Goal: Information Seeking & Learning: Learn about a topic

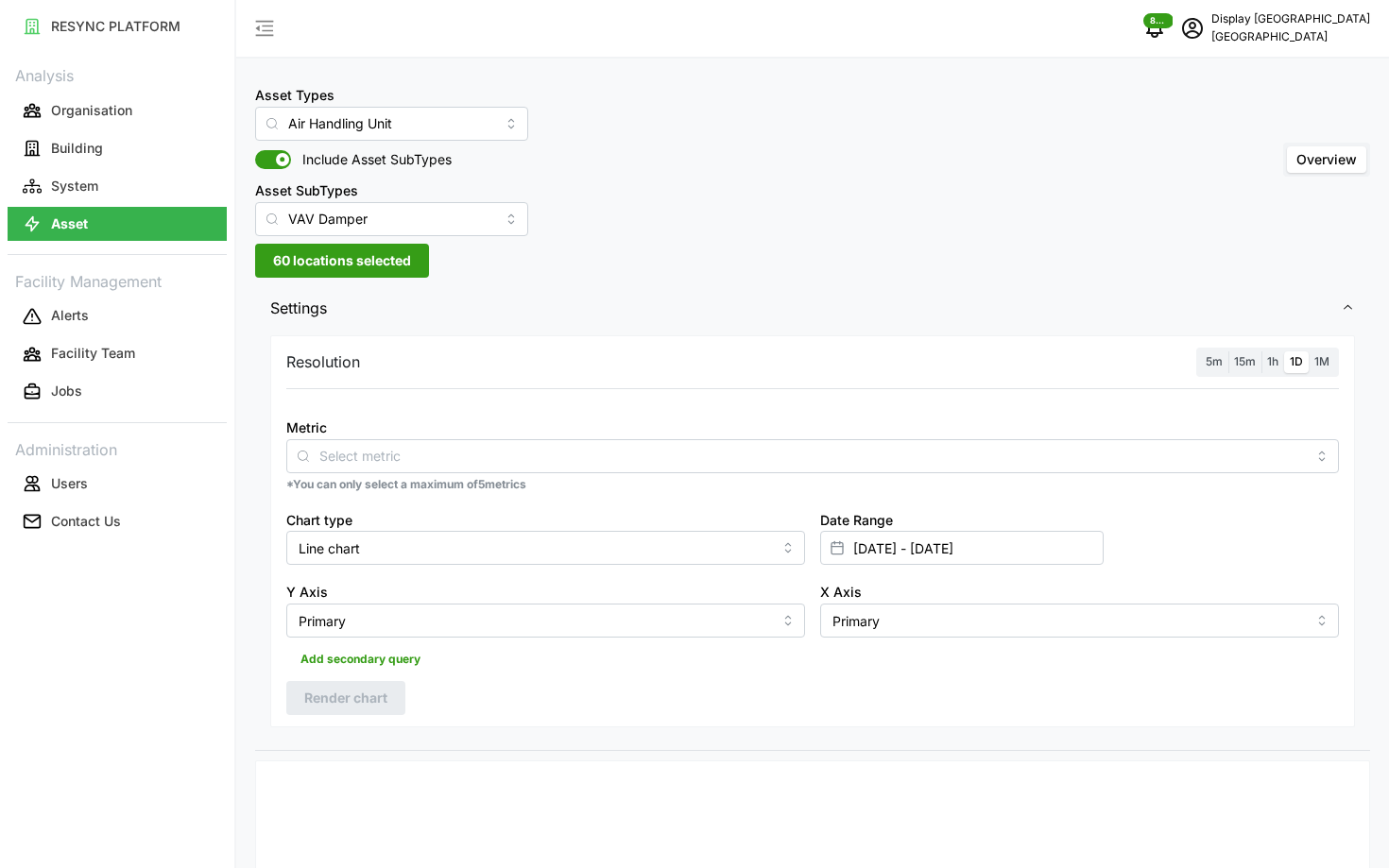
scroll to position [24, 0]
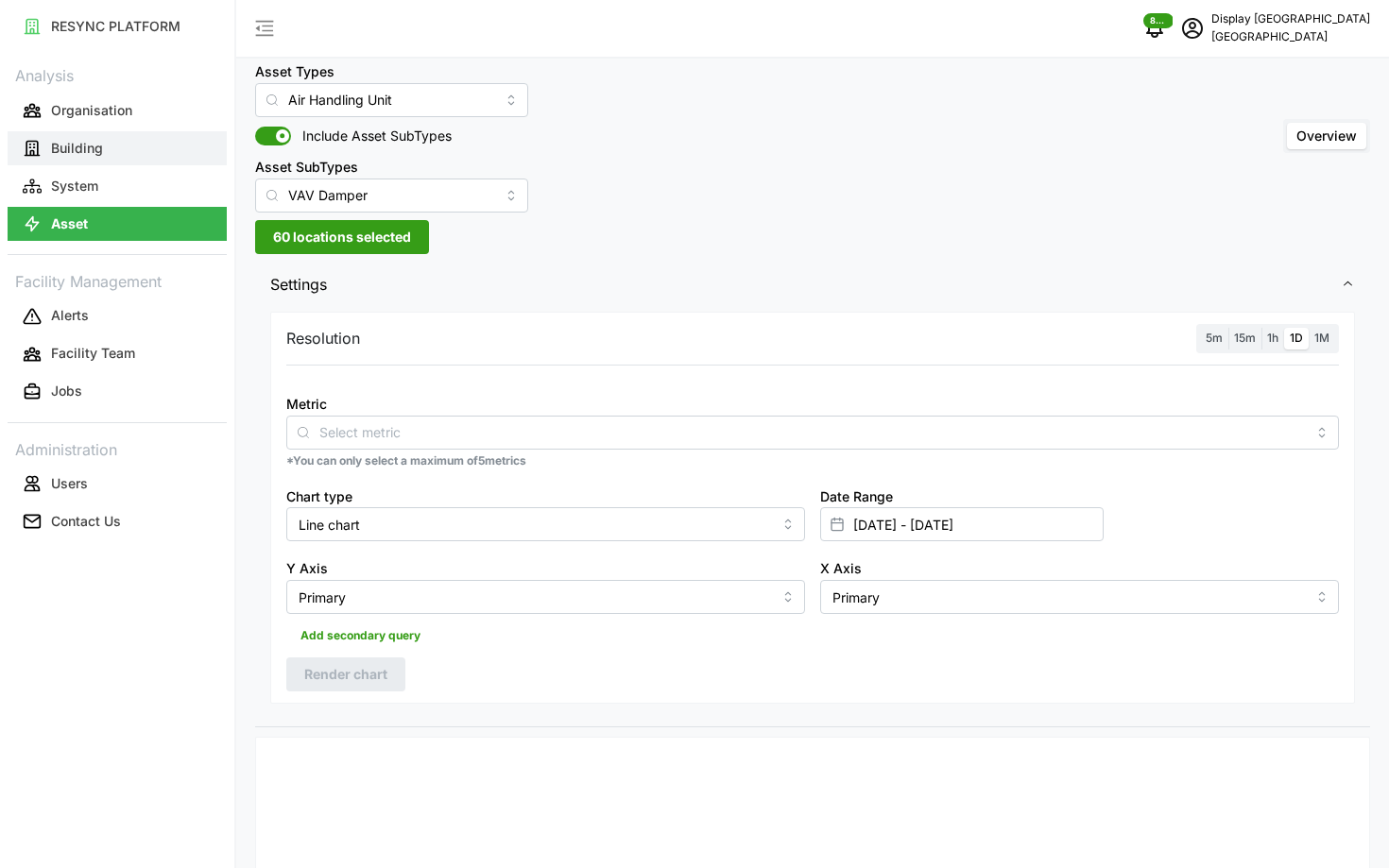
click at [120, 151] on button "Building" at bounding box center [117, 147] width 219 height 34
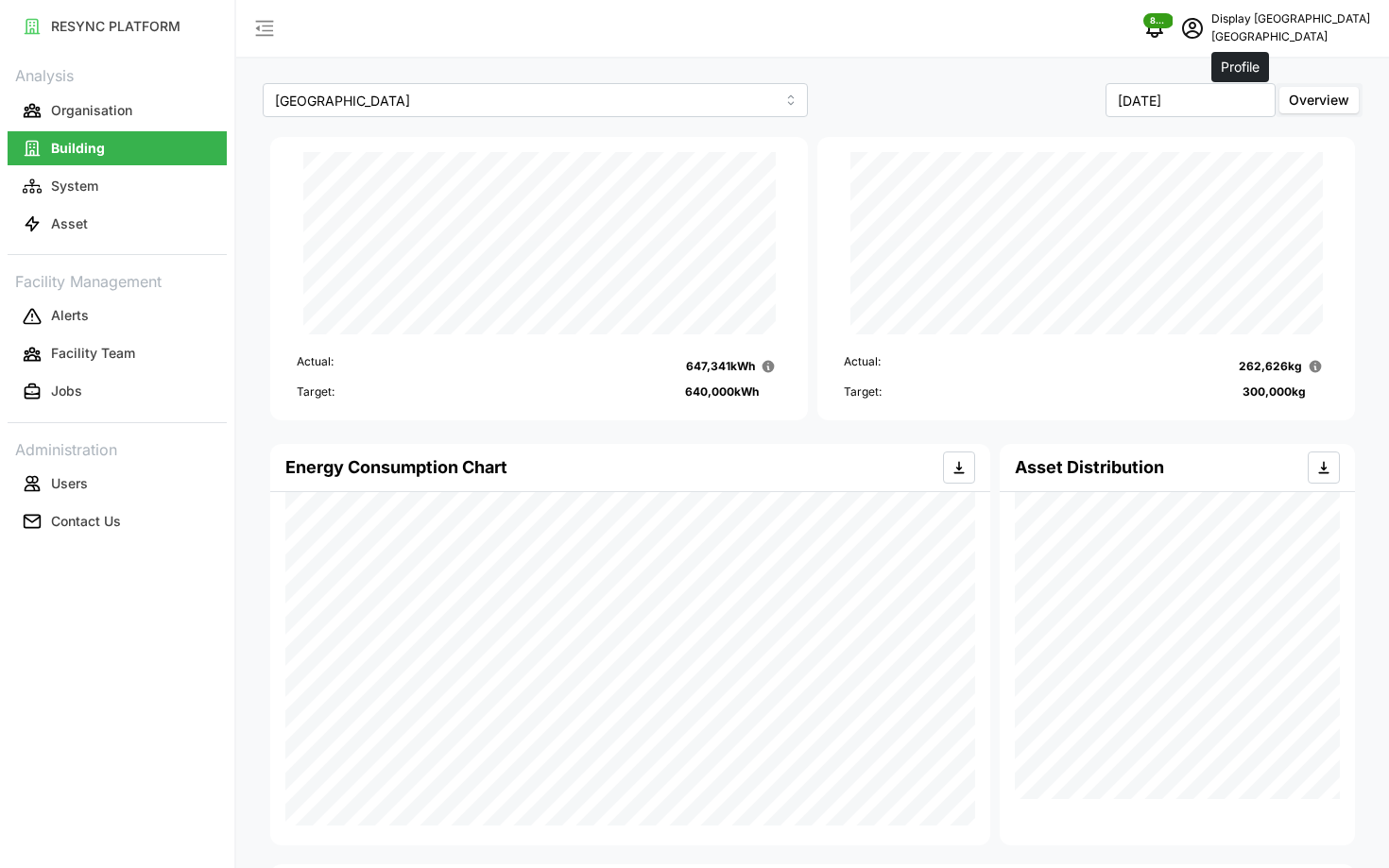
click at [1204, 33] on icon "schedule" at bounding box center [1193, 29] width 23 height 23
click at [1248, 141] on div "Logout" at bounding box center [1300, 143] width 134 height 21
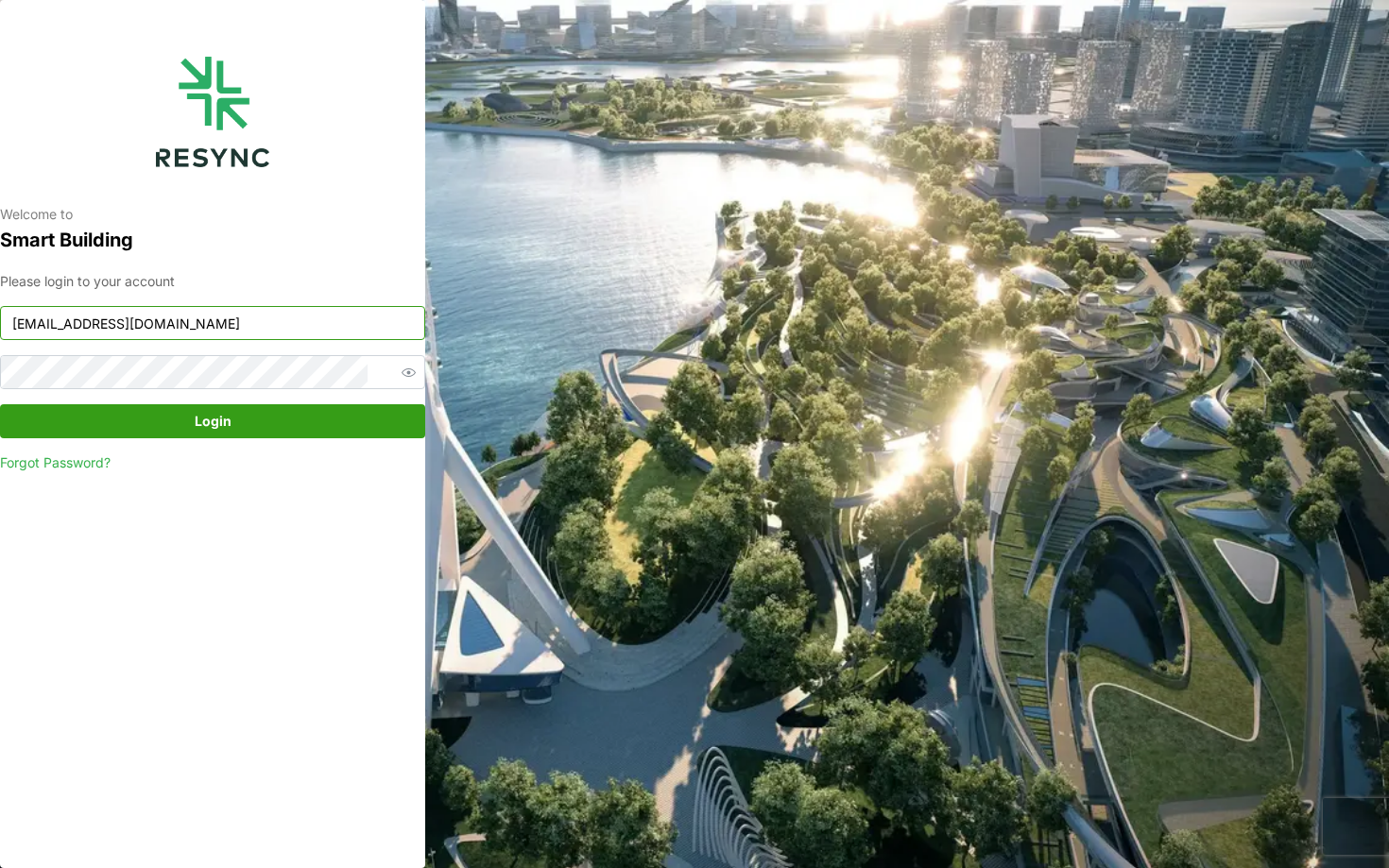
click at [301, 327] on input "south_beach_tower_display@resynctech.com" at bounding box center [212, 323] width 425 height 34
type input "chuanlim_display@resynctech.com"
click at [270, 428] on span "Login" at bounding box center [213, 421] width 389 height 32
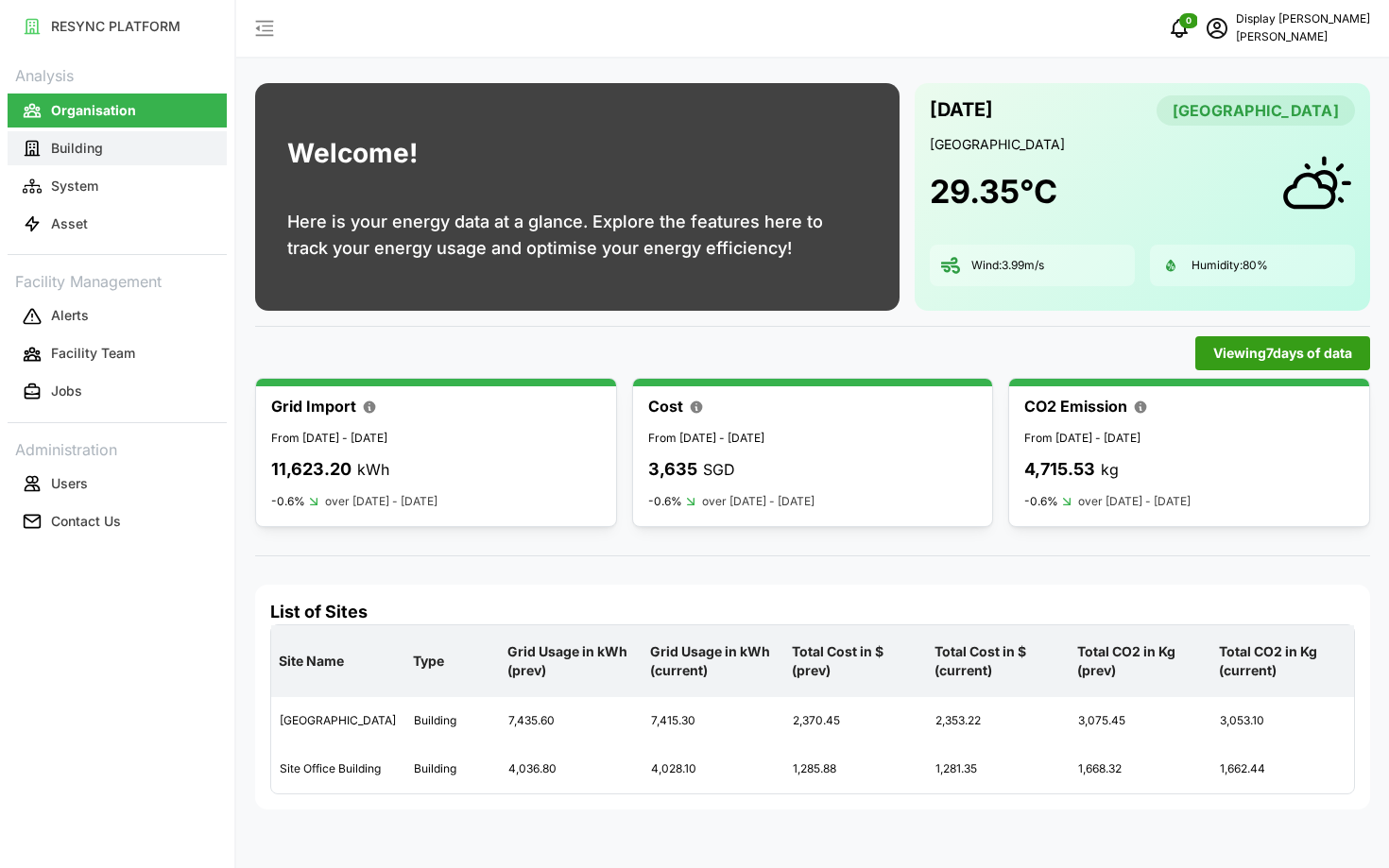
click at [95, 150] on p "Building" at bounding box center [77, 148] width 52 height 19
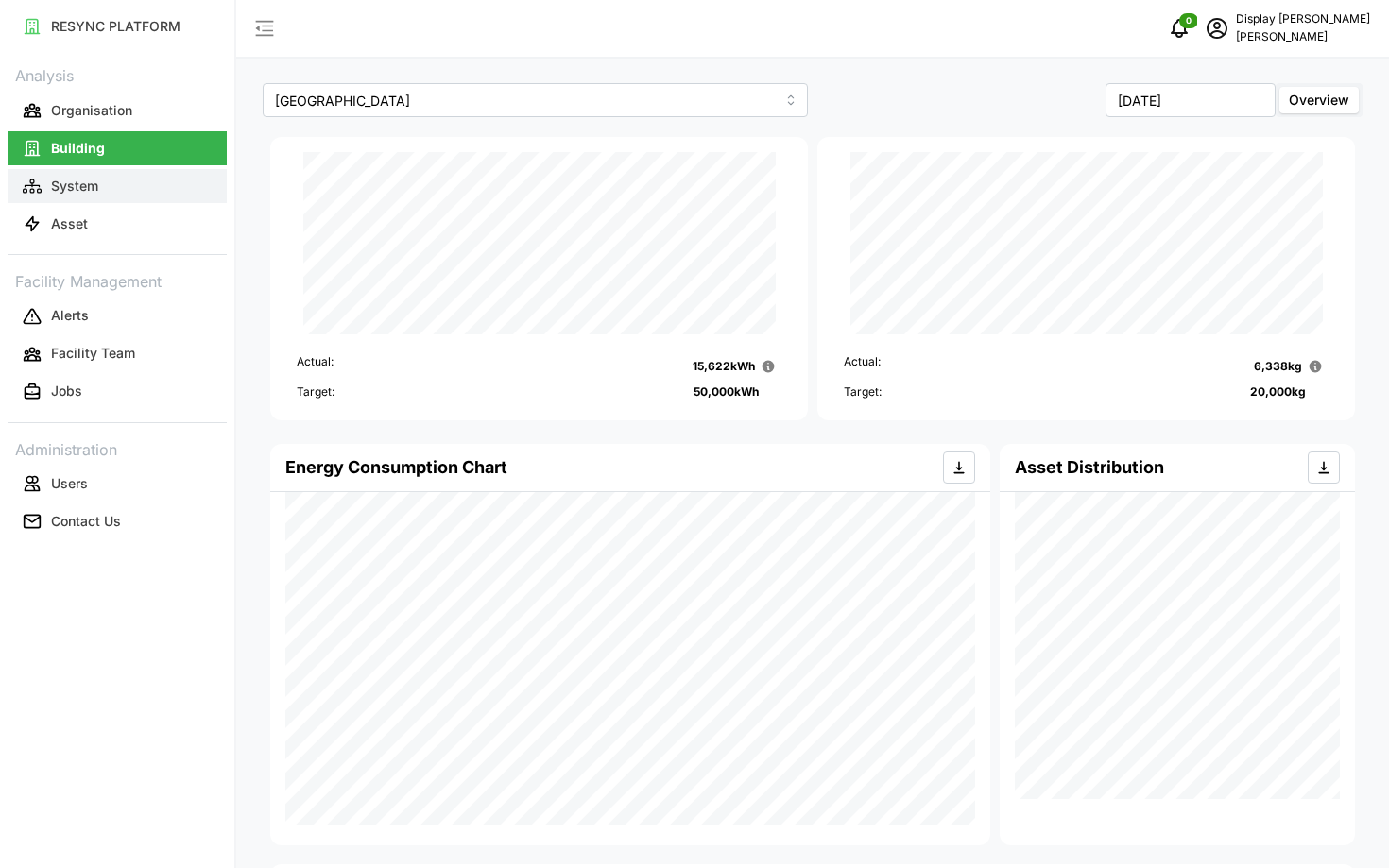
click at [61, 179] on p "System" at bounding box center [74, 186] width 47 height 19
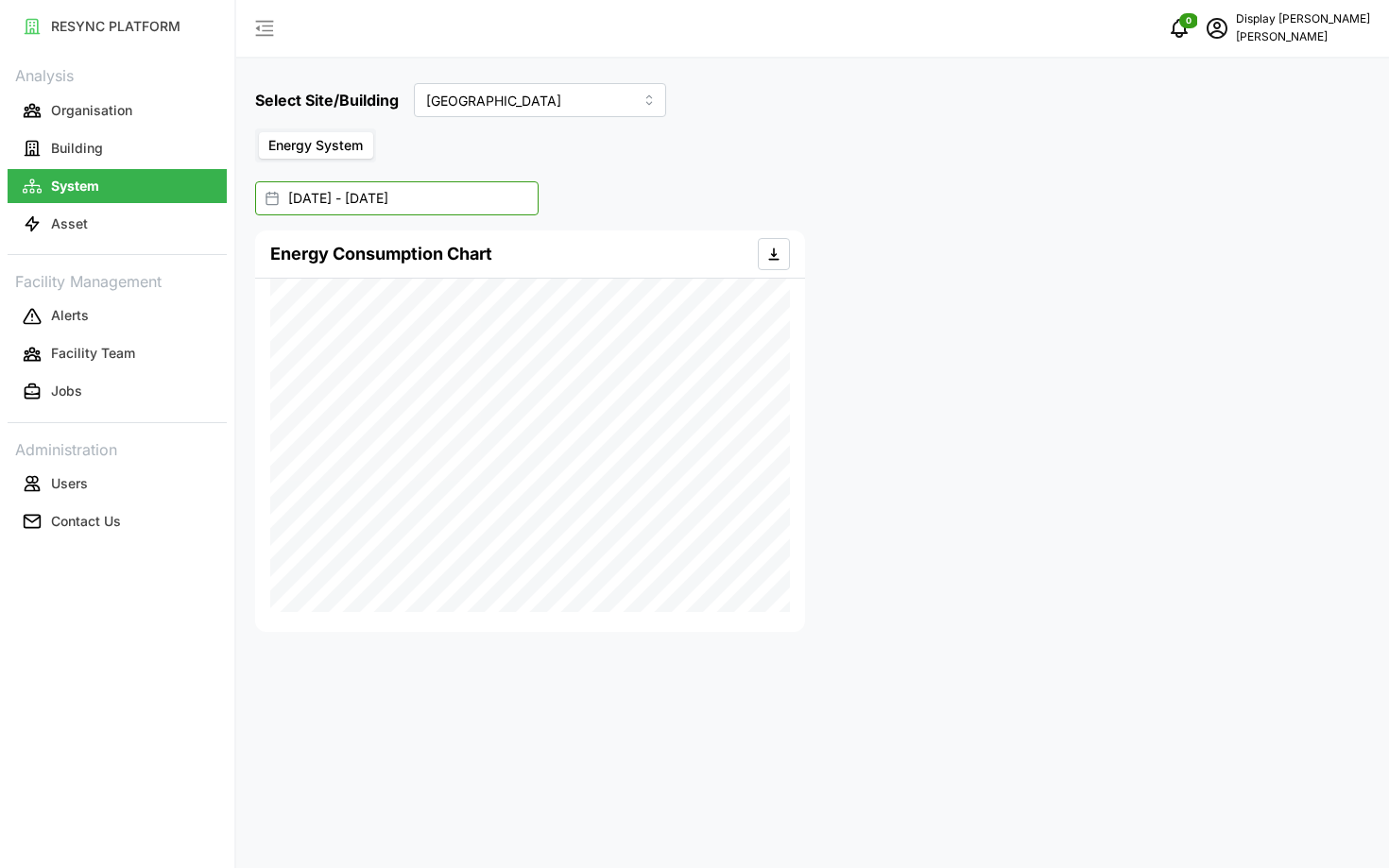
click at [394, 198] on input "[DATE] - [DATE]" at bounding box center [397, 197] width 283 height 34
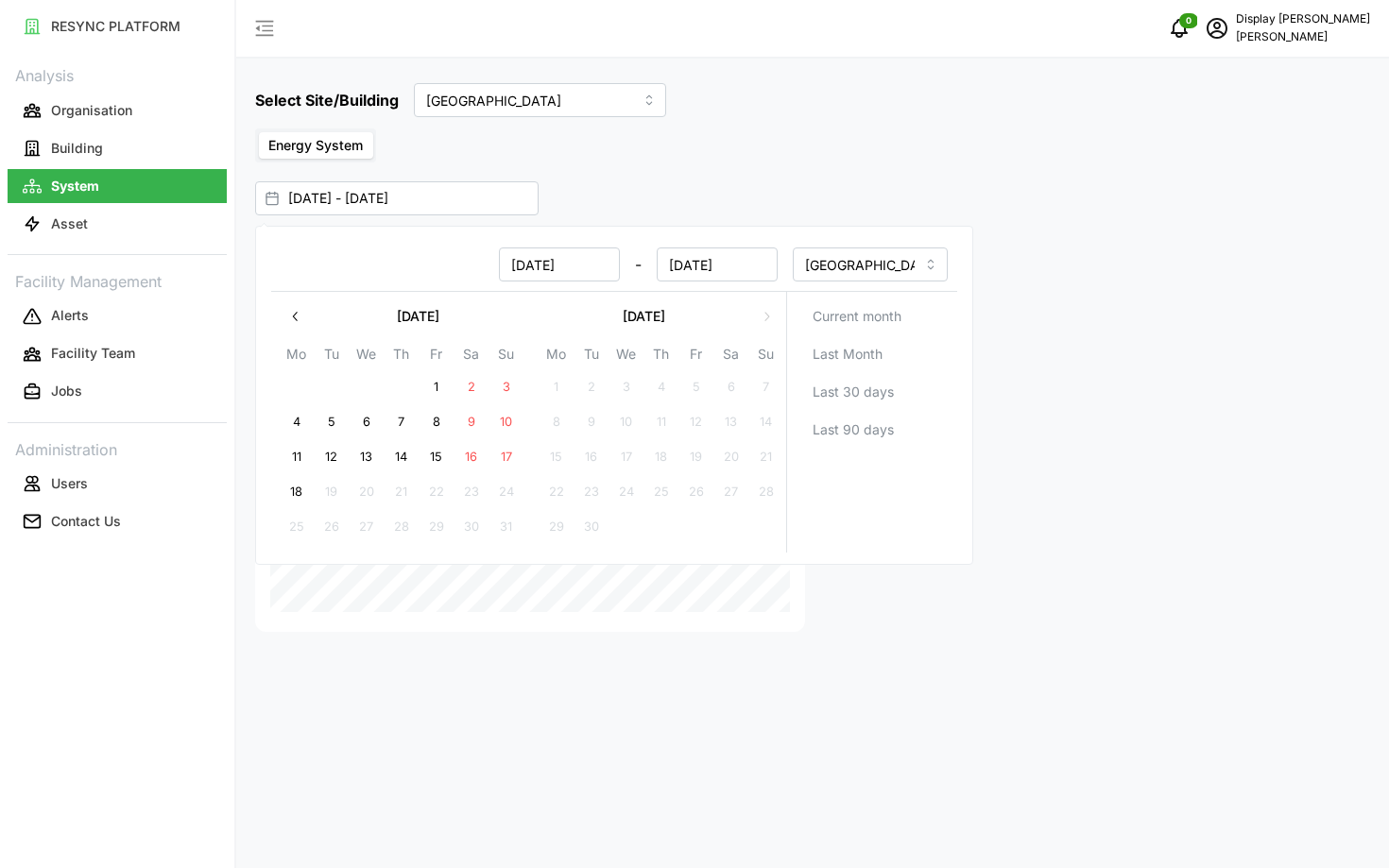
click at [300, 317] on icon "button" at bounding box center [296, 317] width 15 height 15
click at [292, 316] on icon "button" at bounding box center [296, 317] width 15 height 15
click at [661, 462] on button "15" at bounding box center [661, 457] width 34 height 34
type input "15 May 2025 - 18 Aug 2025"
type input "15 May 2025"
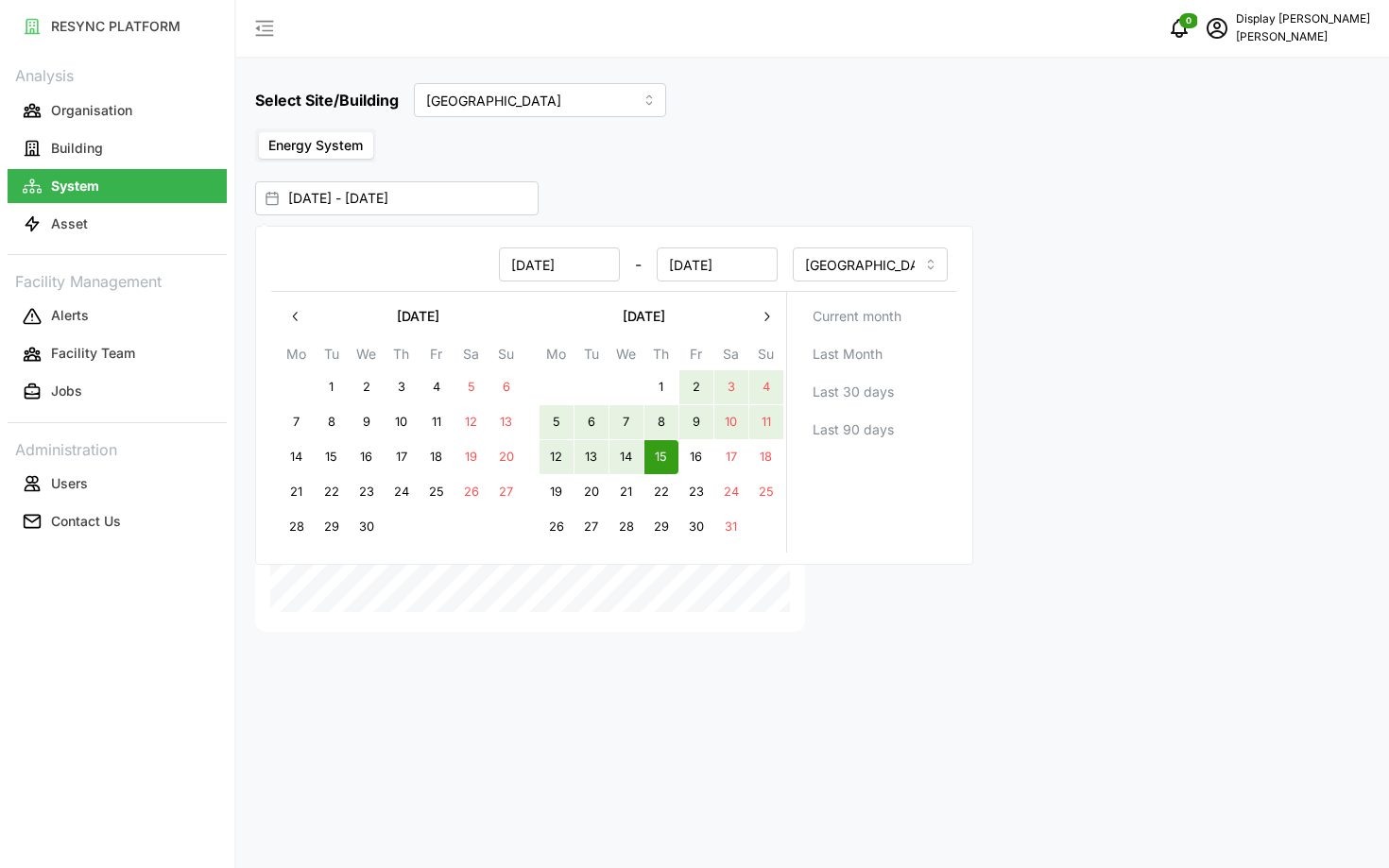
click at [769, 301] on button "button" at bounding box center [765, 316] width 34 height 34
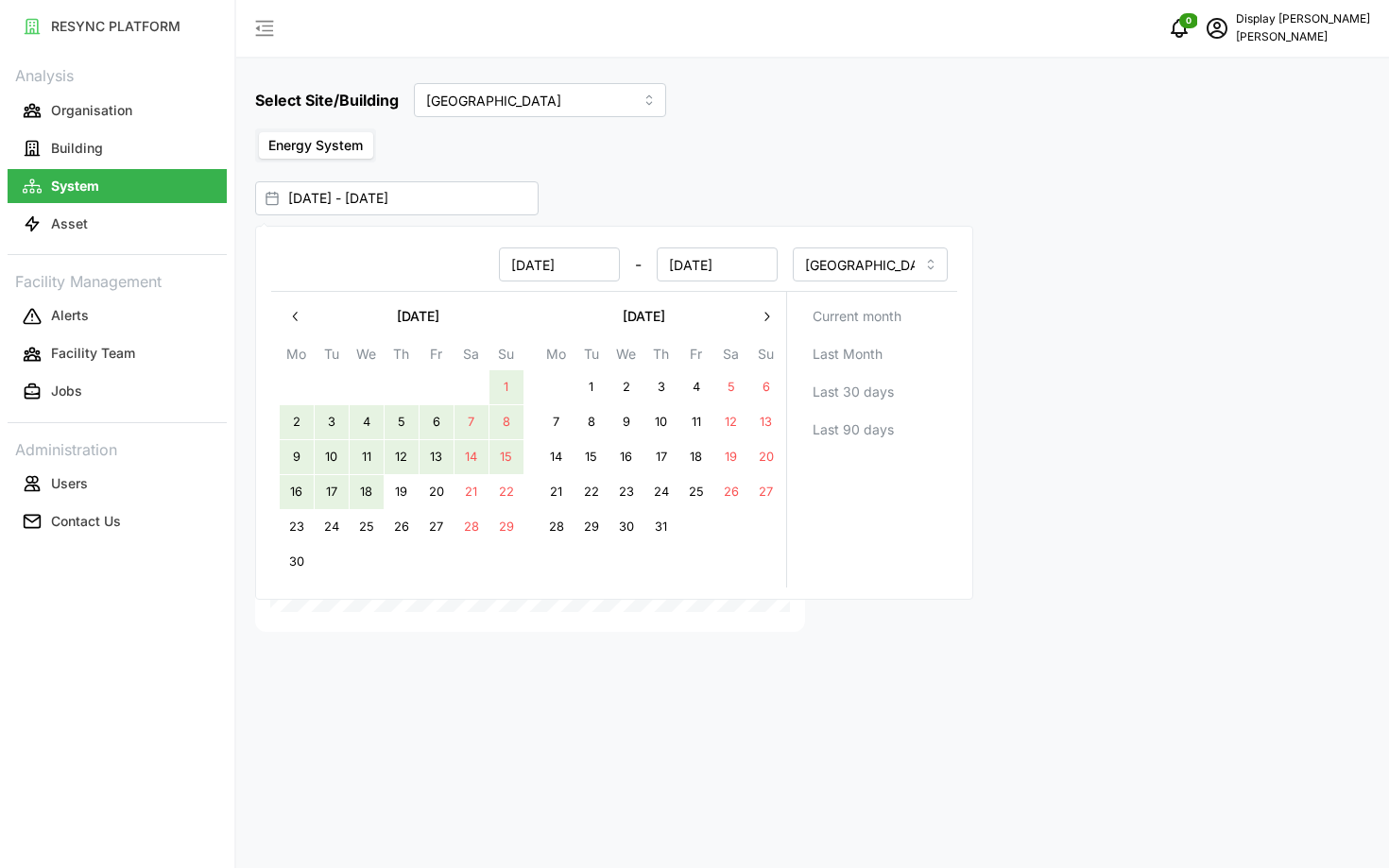
click at [362, 488] on button "18" at bounding box center [366, 491] width 34 height 34
type input "15 May 2025 - 18 Jun 2025"
type input "18 Jun 2025"
click at [270, 634] on div "Energy Consumption Chart" at bounding box center [530, 431] width 565 height 416
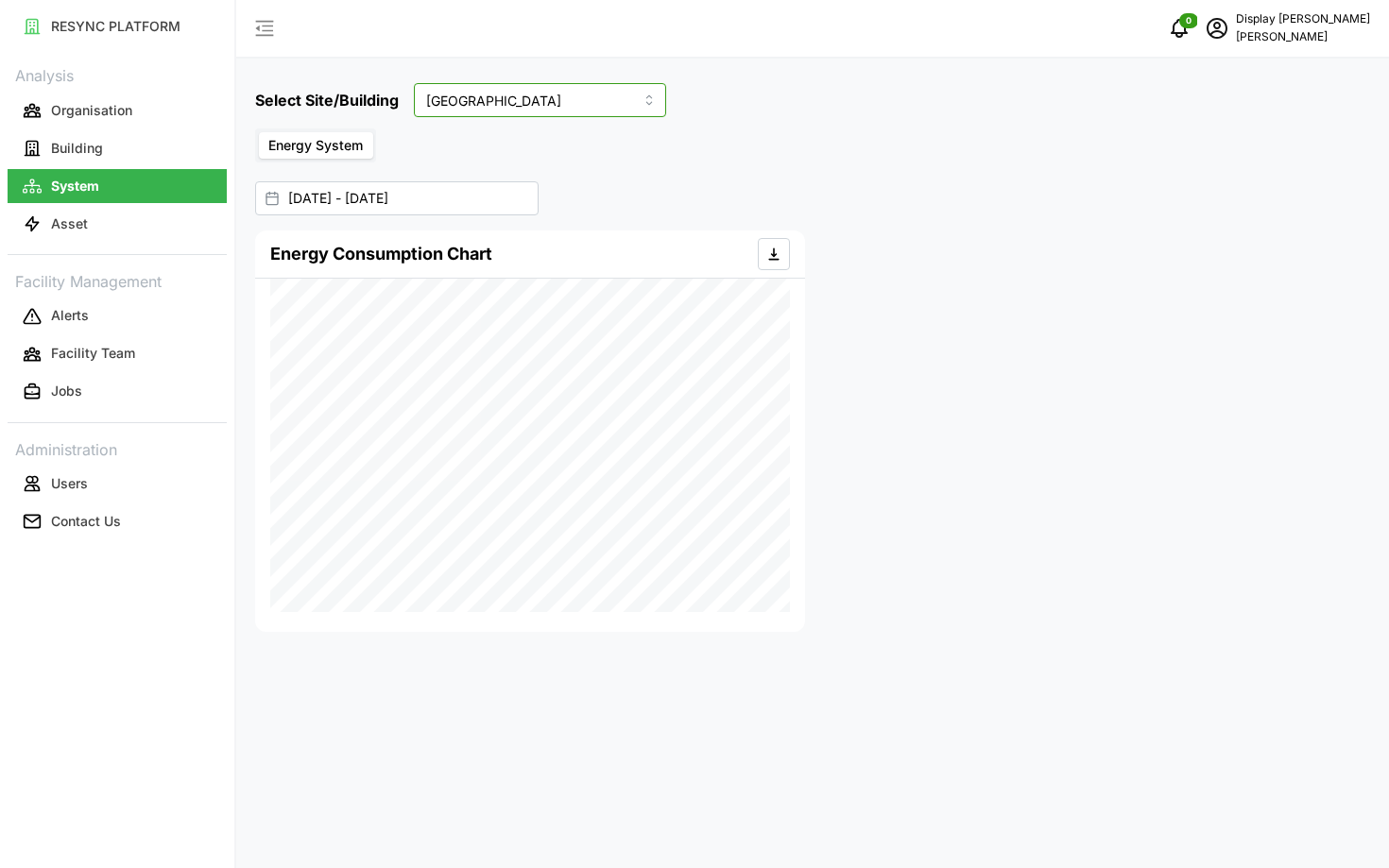
click at [539, 92] on input "Dormitory Building" at bounding box center [540, 99] width 253 height 34
click at [499, 204] on div "Chuan Lim" at bounding box center [512, 208] width 186 height 32
type input "Chuan Lim"
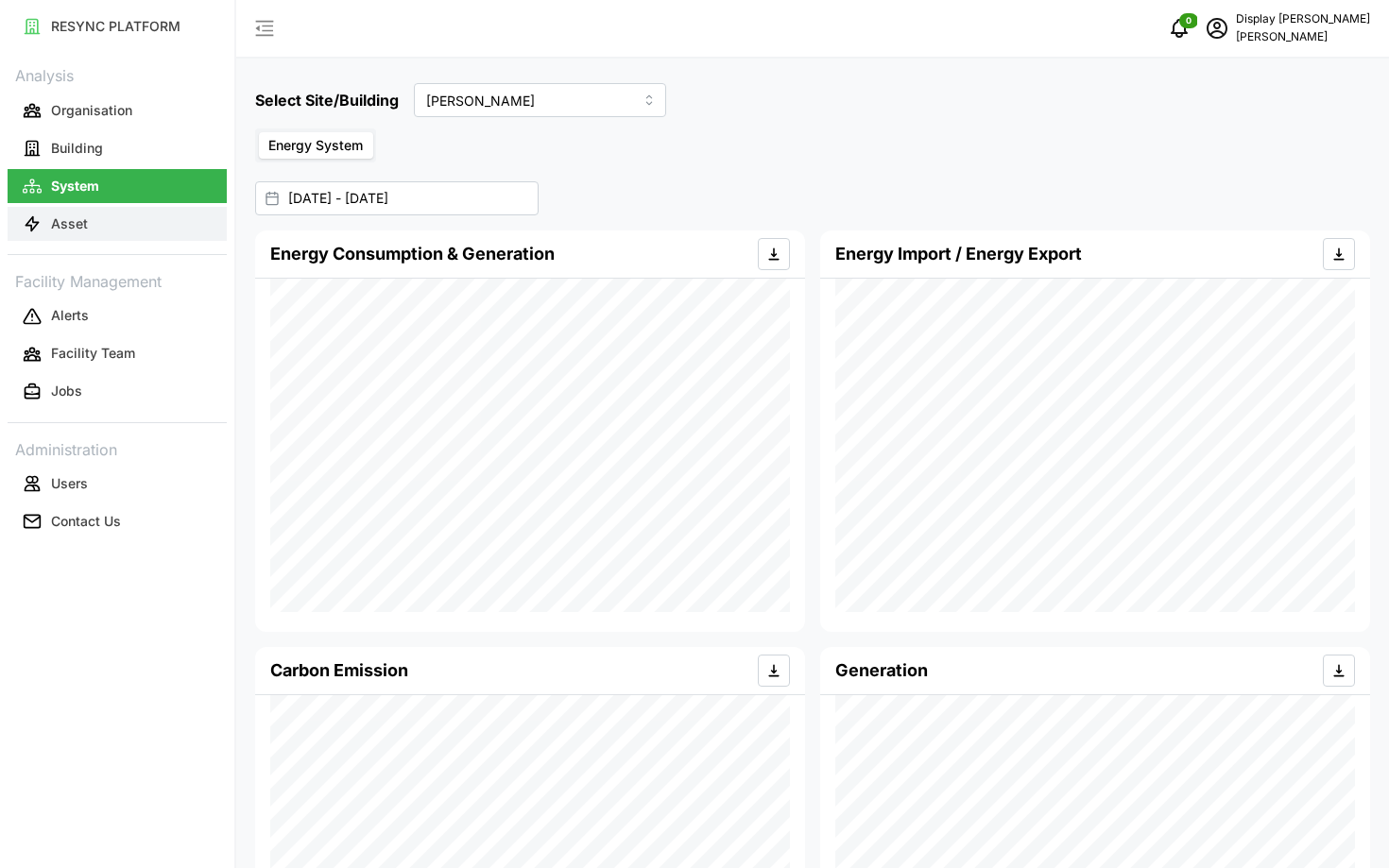
click at [75, 224] on p "Asset" at bounding box center [69, 224] width 37 height 19
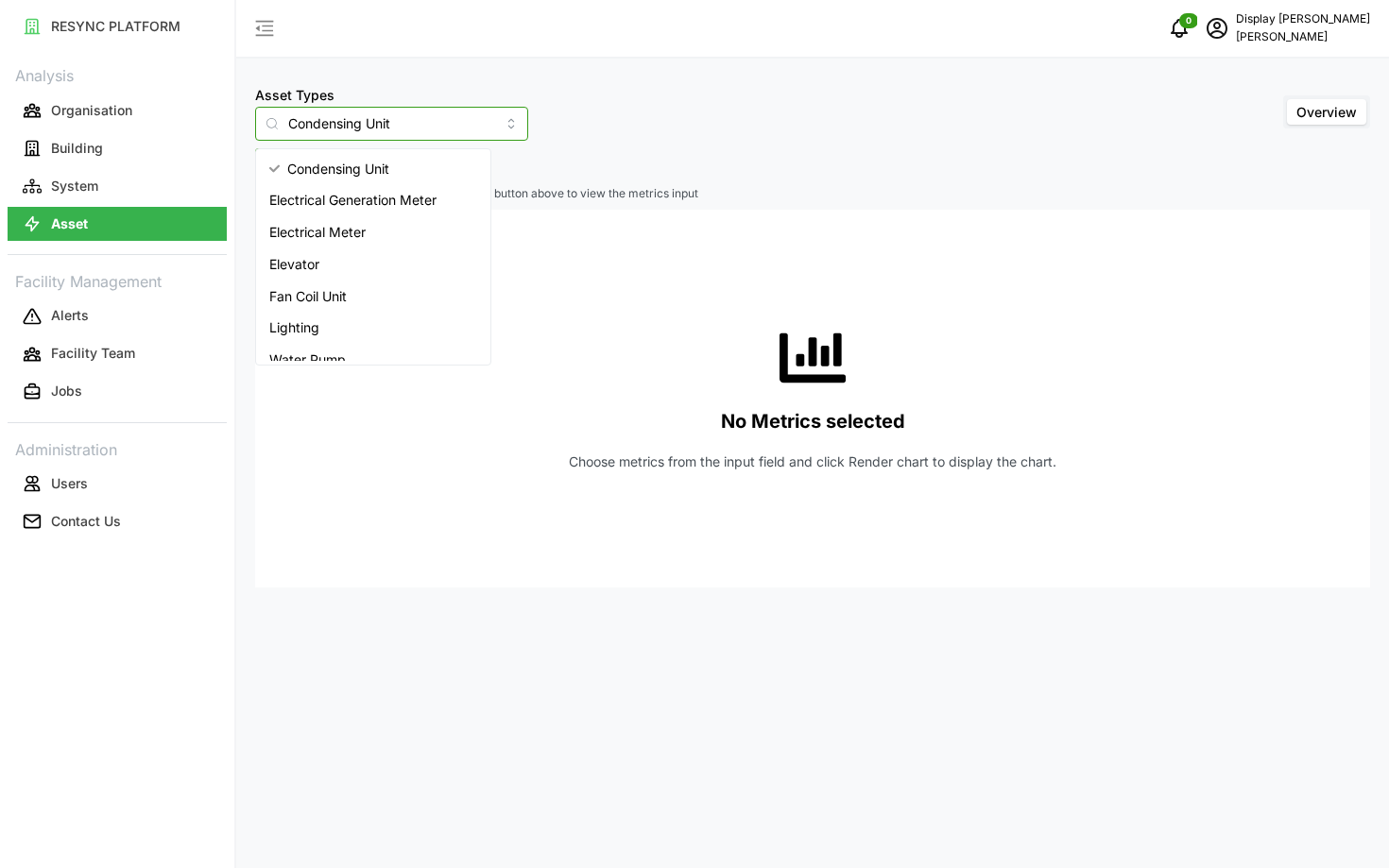
click at [328, 117] on input "Condensing Unit" at bounding box center [391, 123] width 273 height 34
click at [350, 235] on span "Electrical Meter" at bounding box center [317, 232] width 96 height 21
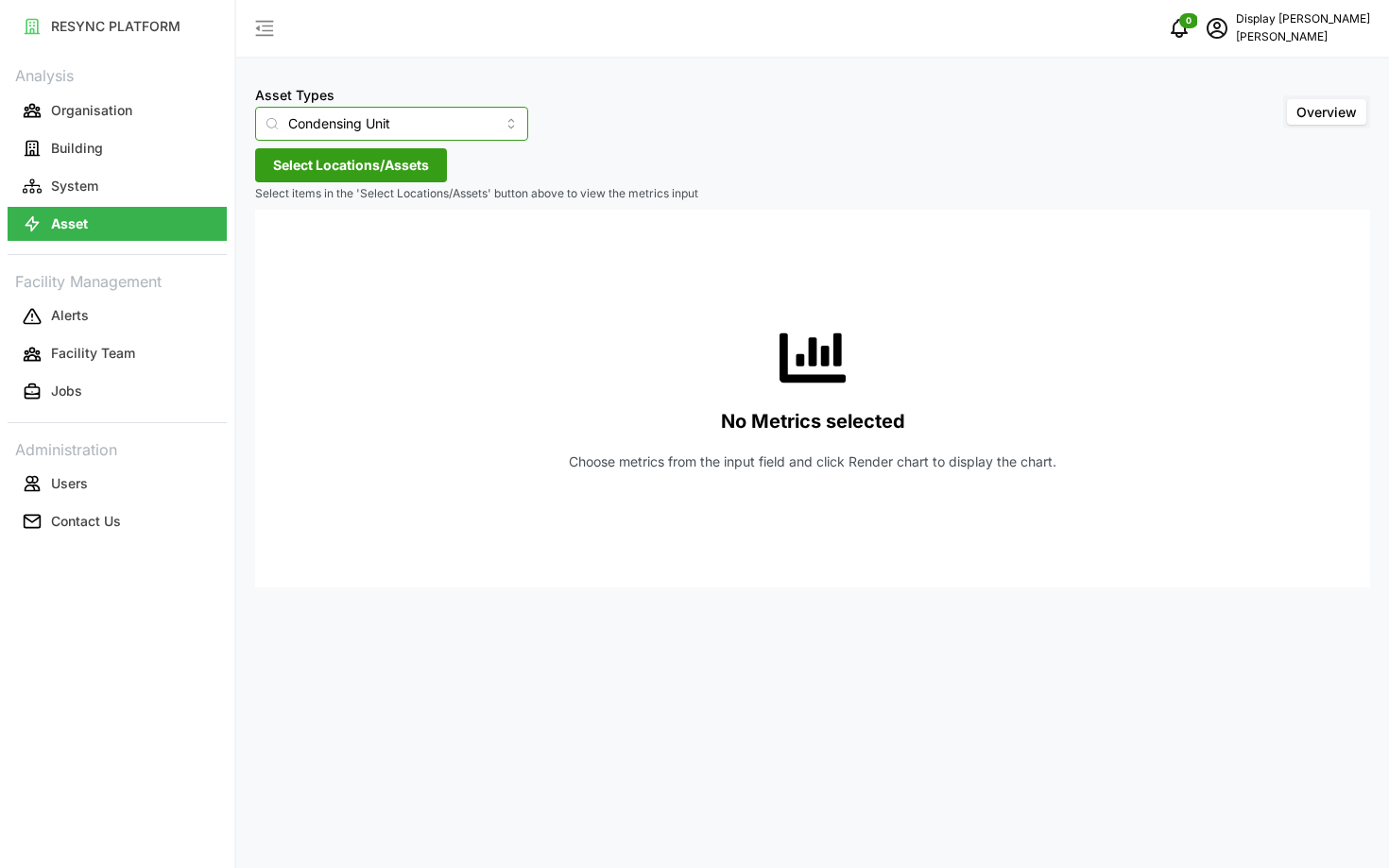
type input "Electrical Meter"
click at [305, 163] on span "Select Locations/Assets" at bounding box center [351, 165] width 156 height 32
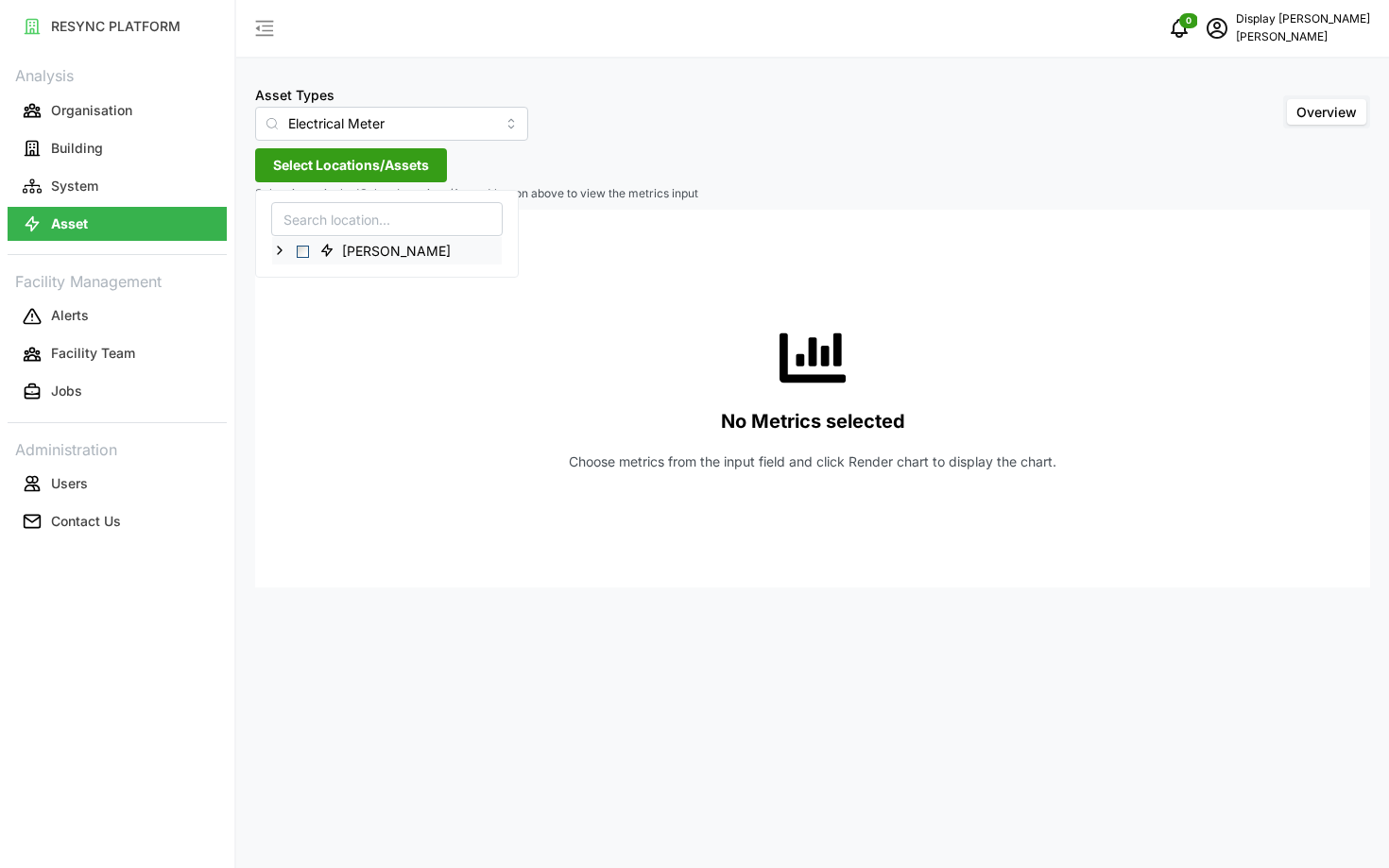
click at [283, 248] on icon at bounding box center [280, 250] width 15 height 15
click at [292, 303] on icon at bounding box center [295, 305] width 15 height 15
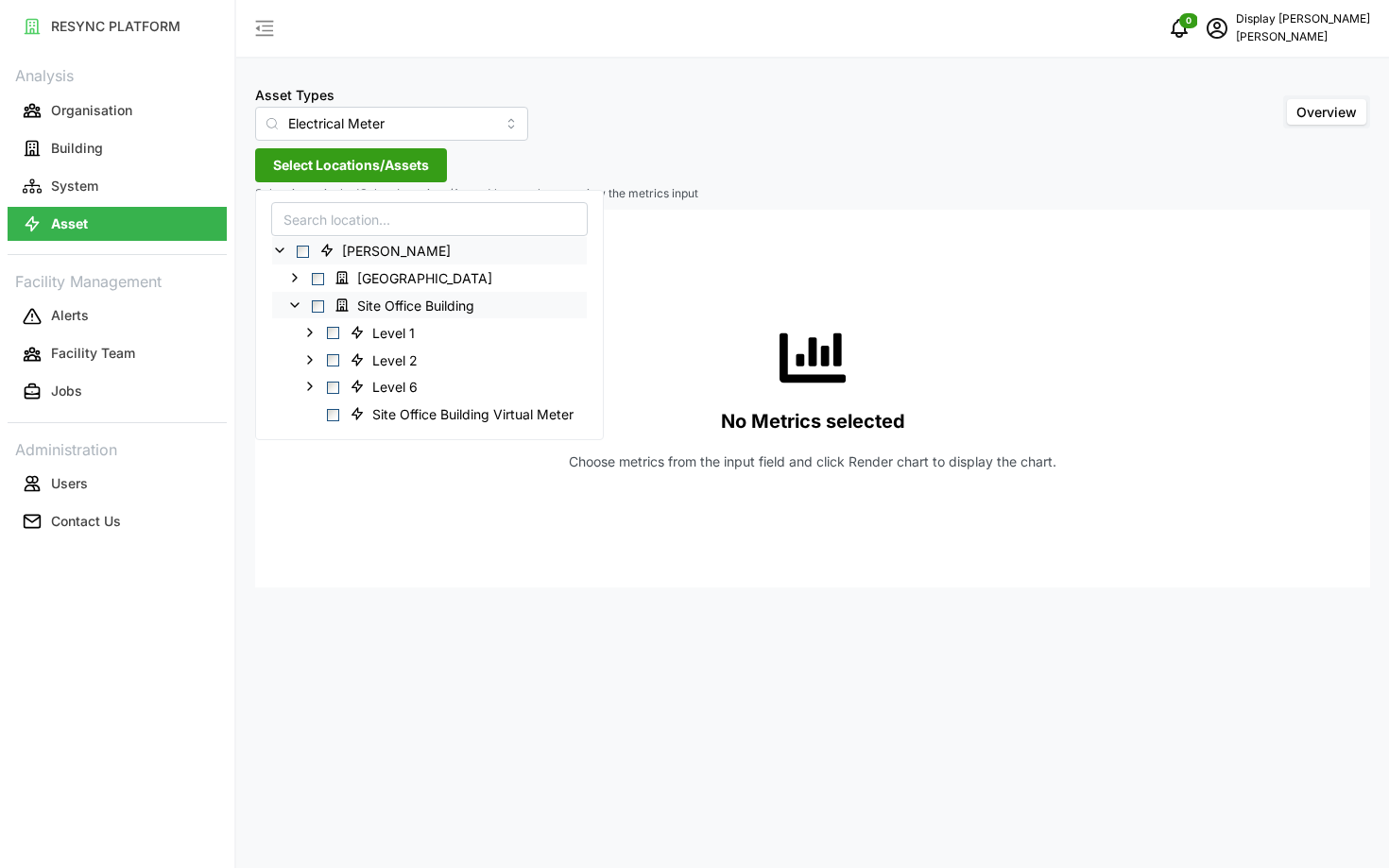
click at [295, 304] on icon at bounding box center [295, 305] width 15 height 15
click at [309, 331] on icon at bounding box center [310, 332] width 15 height 15
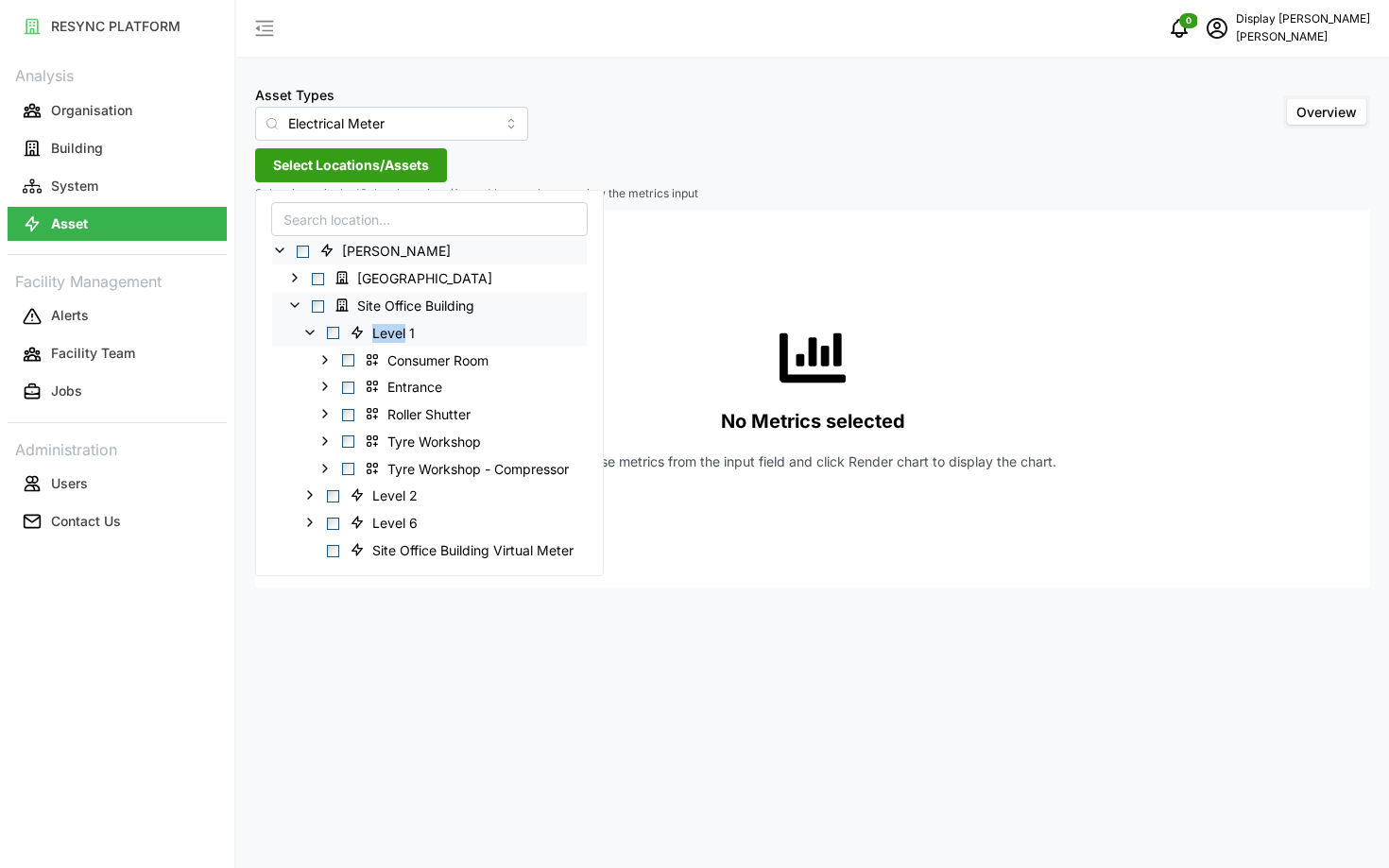
click at [309, 331] on icon at bounding box center [310, 332] width 15 height 15
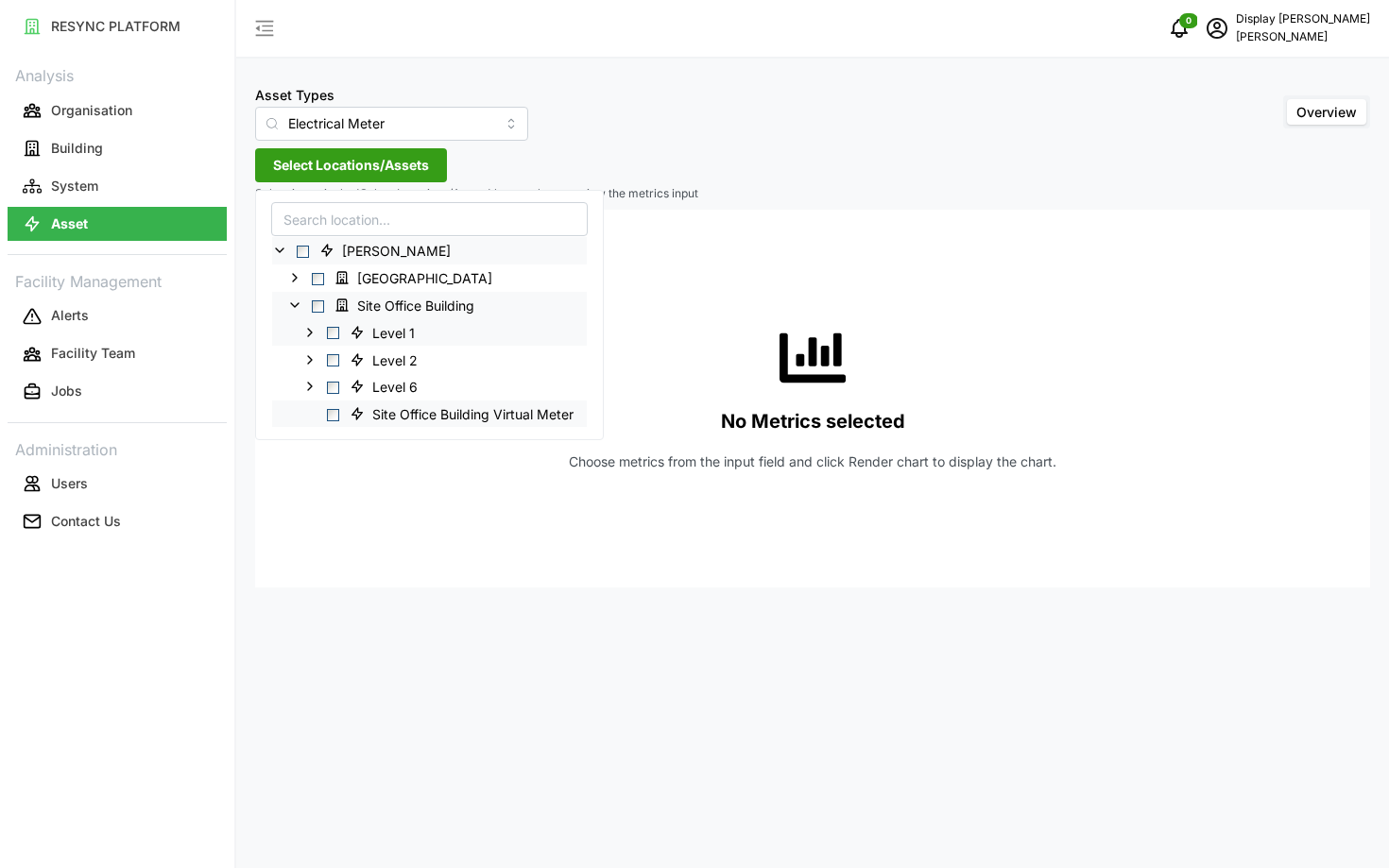
click at [329, 413] on span "Select Site Office Building Virtual Meter" at bounding box center [333, 414] width 13 height 13
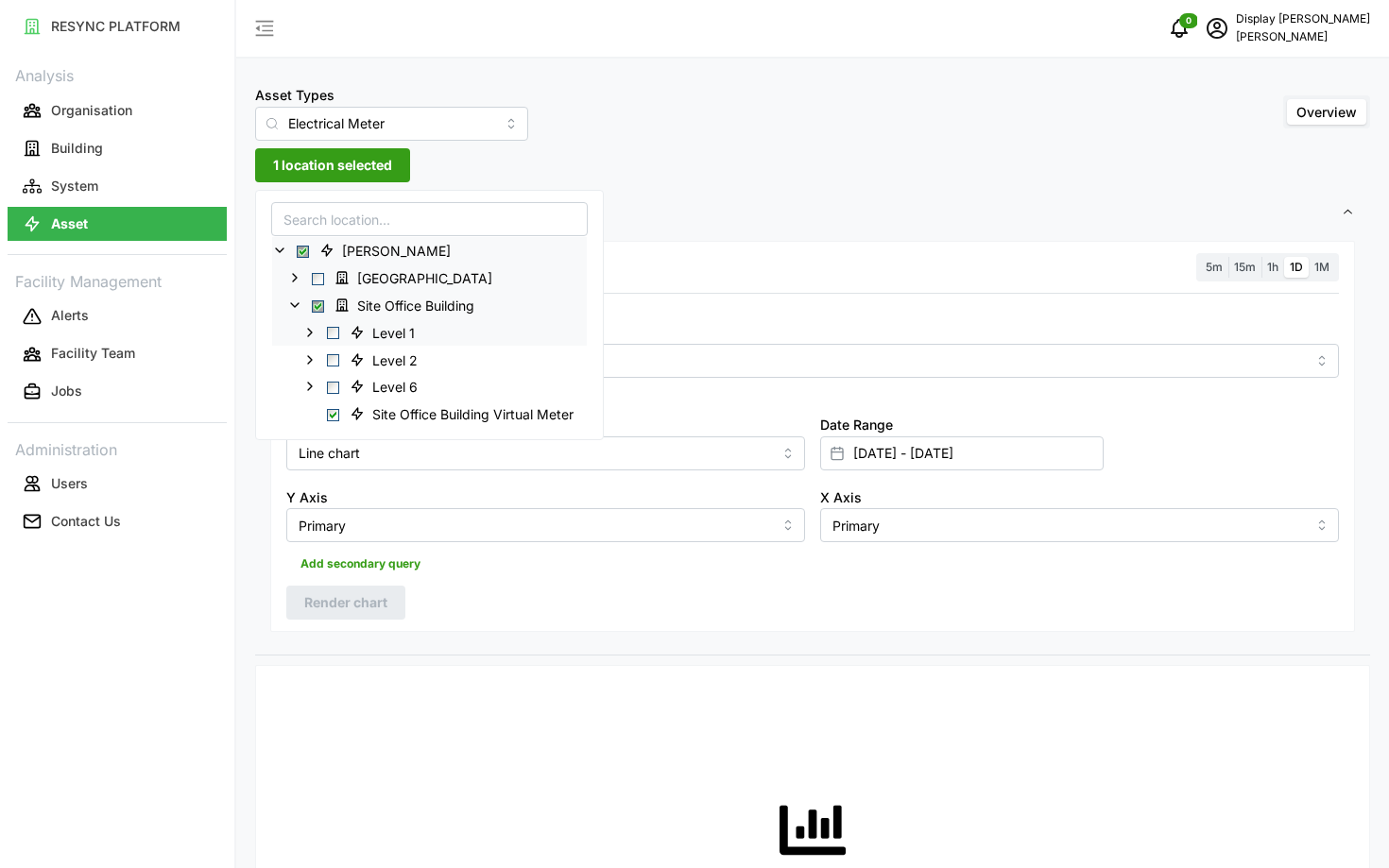
click at [289, 276] on icon at bounding box center [295, 277] width 15 height 15
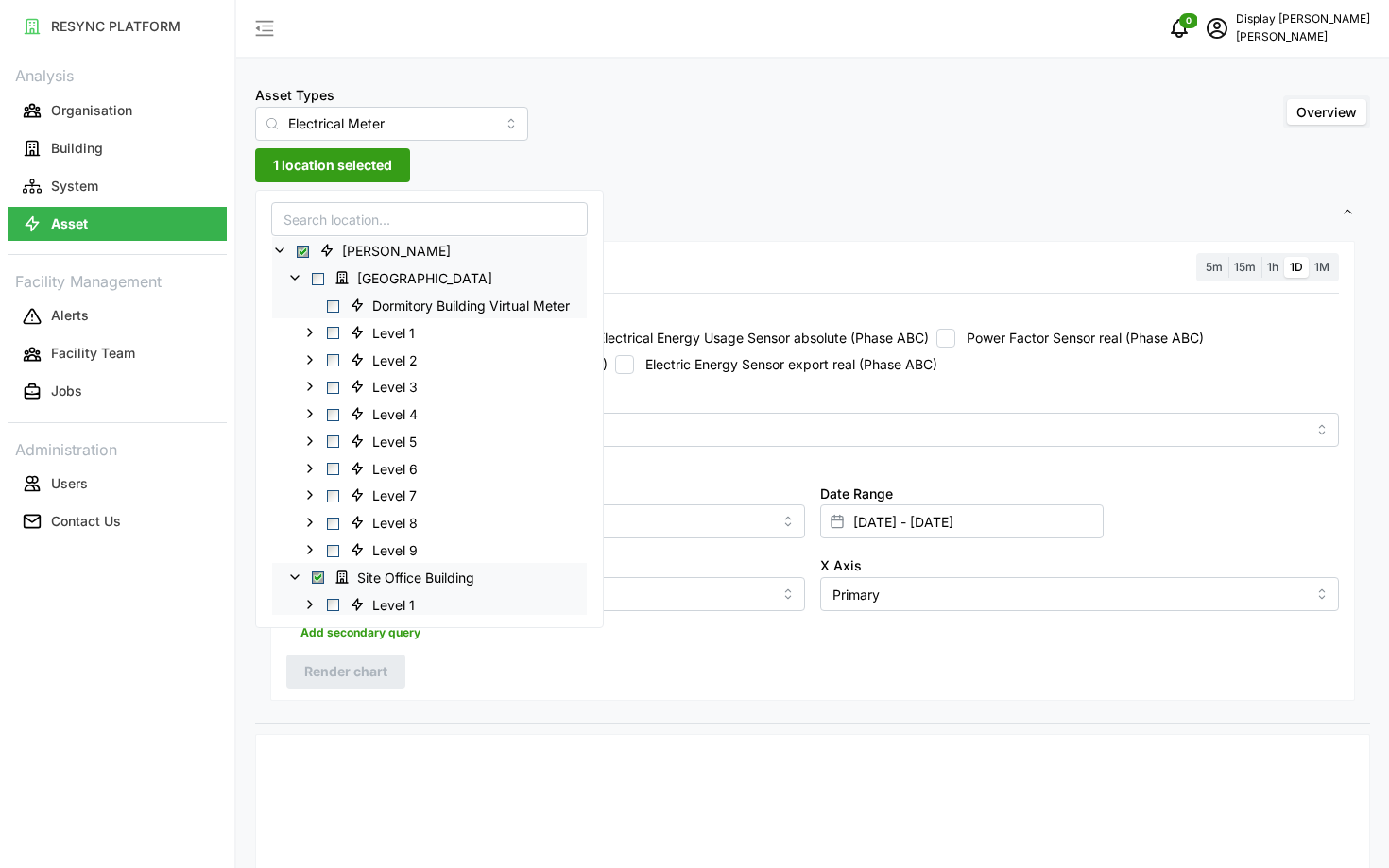
click at [331, 302] on span "Select Dormitory Building Virtual Meter" at bounding box center [333, 305] width 13 height 13
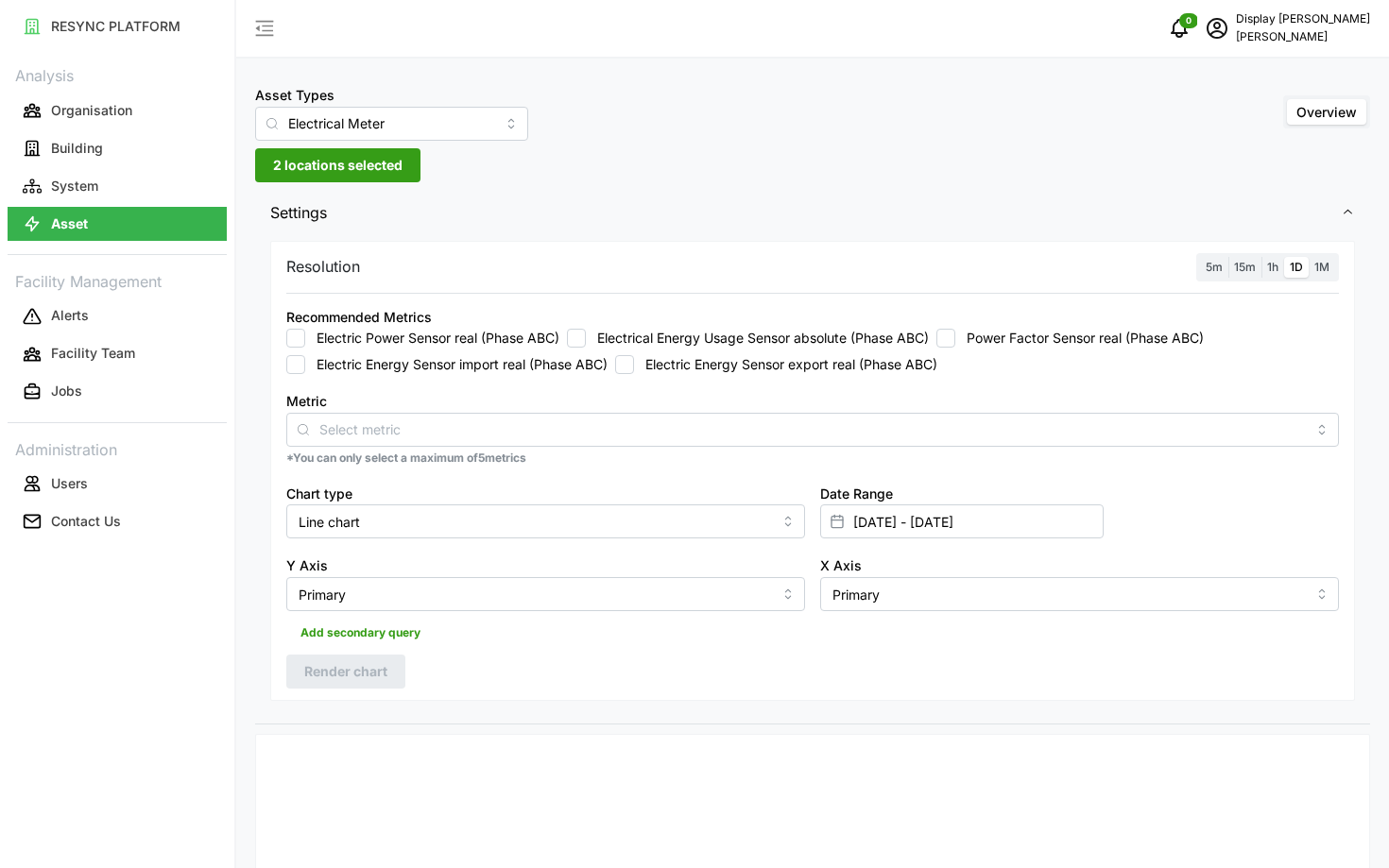
click at [192, 672] on div "RESYNC PLATFORM Analysis Organisation Building System Asset Facility Management…" at bounding box center [117, 434] width 234 height 868
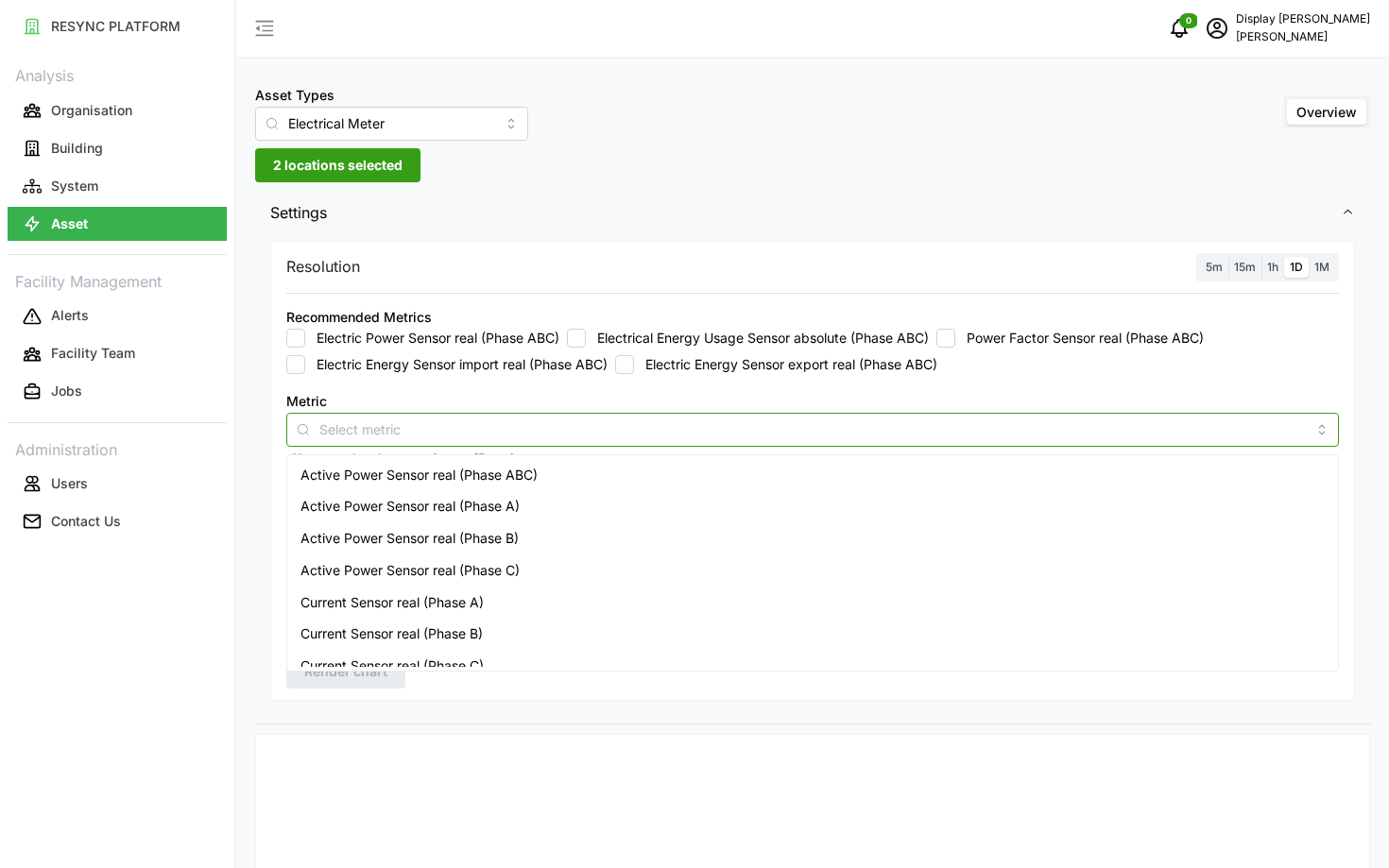
click at [608, 413] on div at bounding box center [813, 429] width 1053 height 34
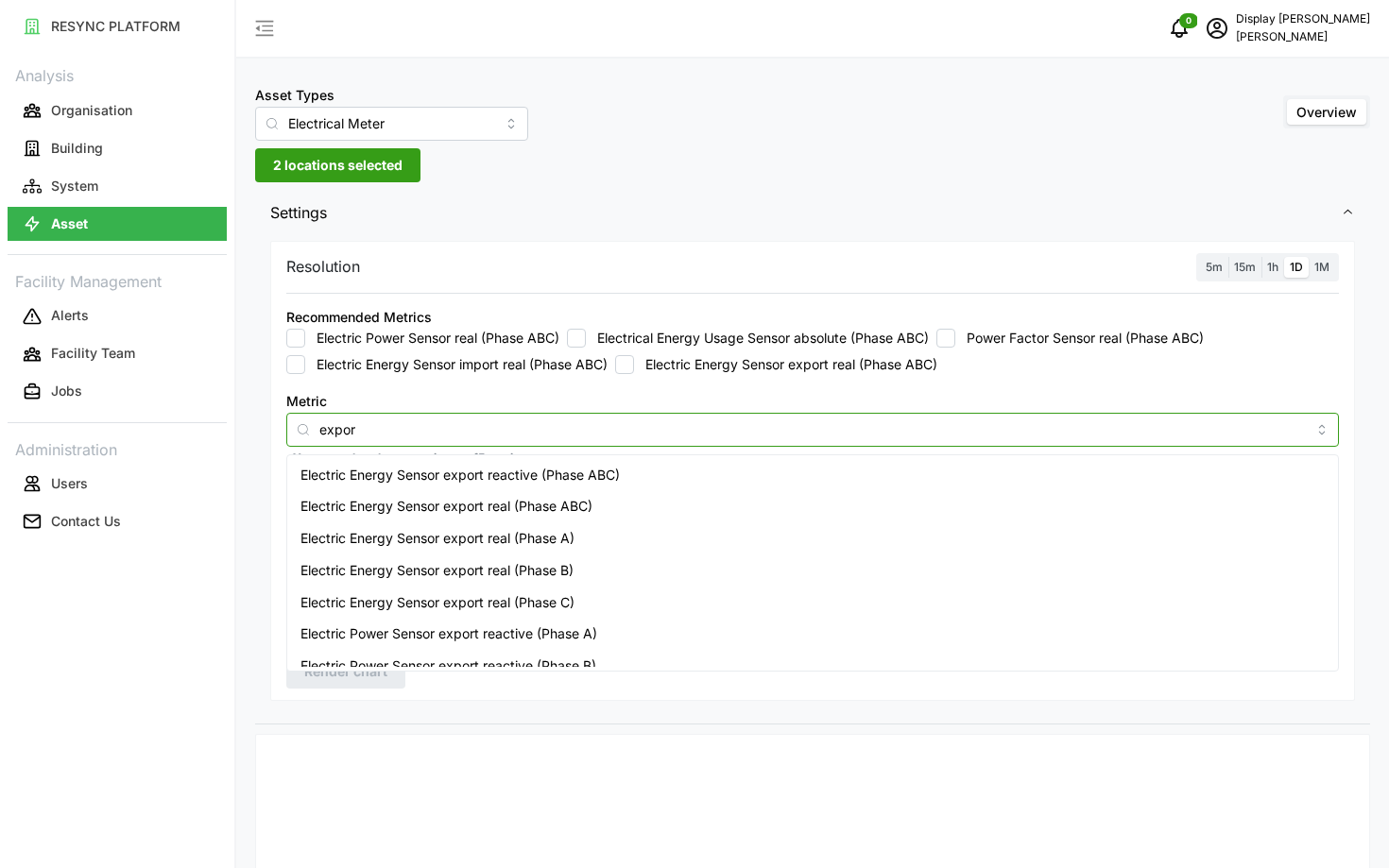
type input "export"
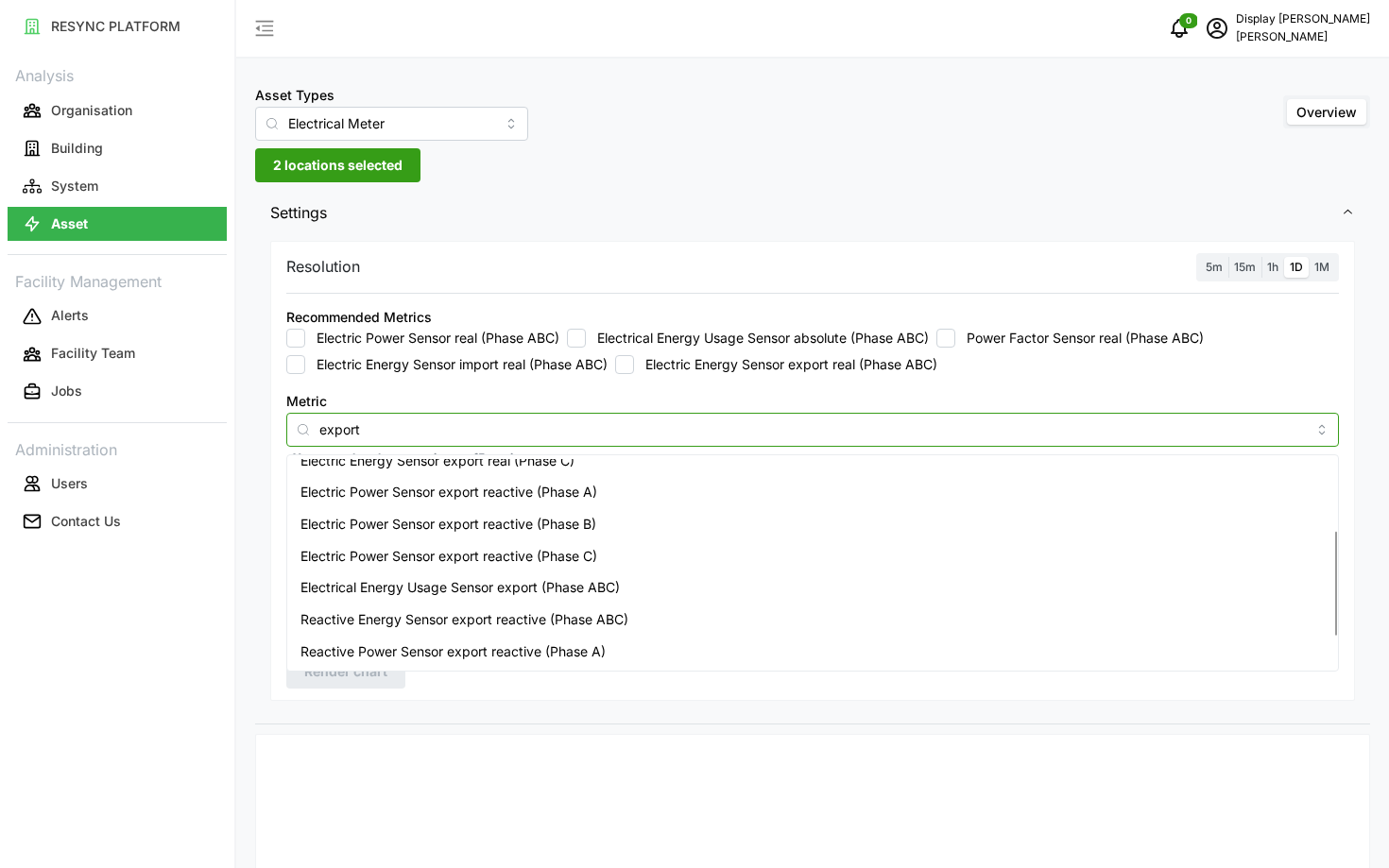
scroll to position [180, 0]
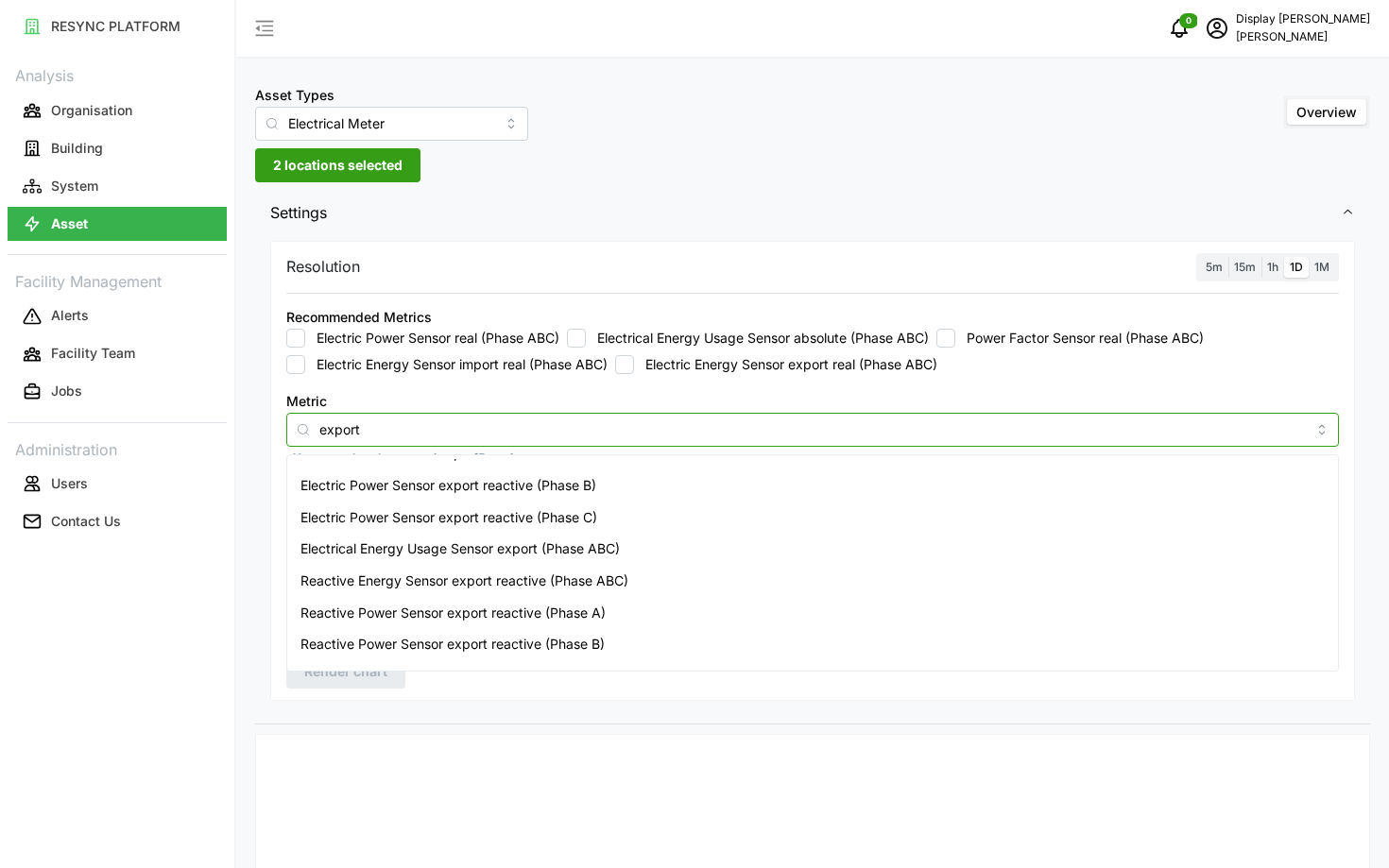
click at [491, 559] on div "Electrical Energy Usage Sensor export (Phase ABC)" at bounding box center [813, 548] width 1043 height 32
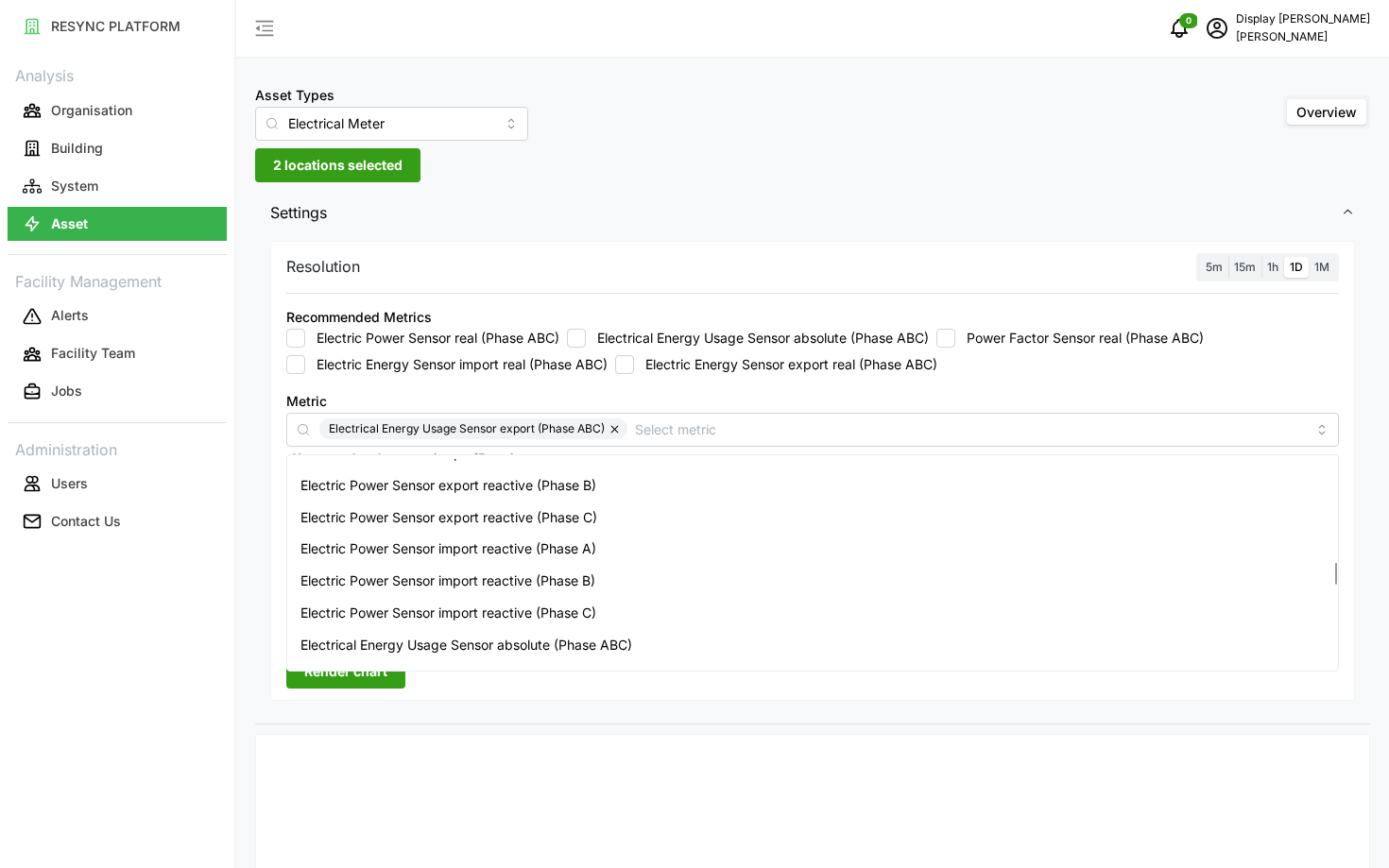
click at [175, 723] on div "RESYNC PLATFORM Analysis Organisation Building System Asset Facility Management…" at bounding box center [117, 434] width 234 height 868
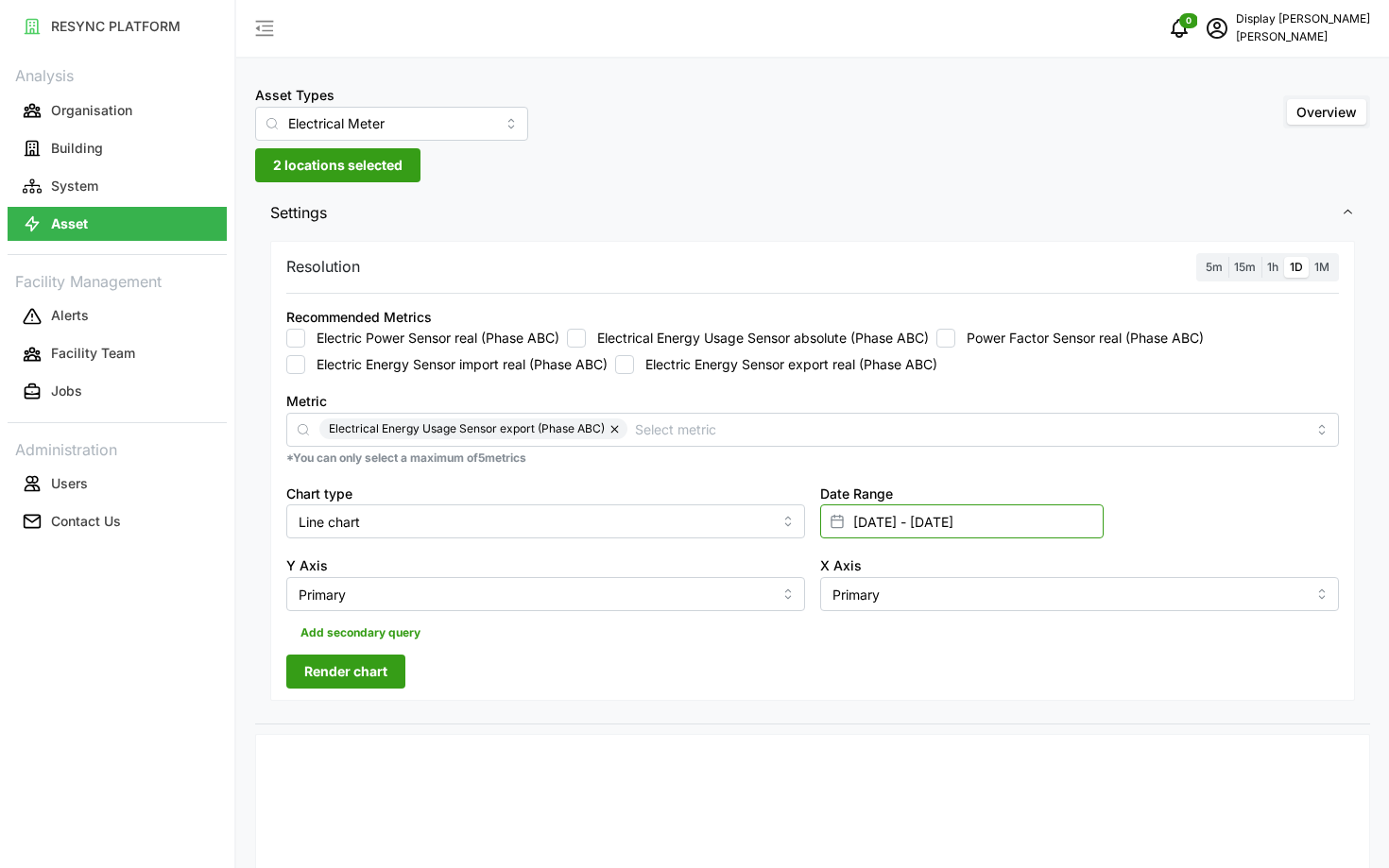
click at [977, 513] on input "[DATE] - [DATE]" at bounding box center [962, 521] width 283 height 34
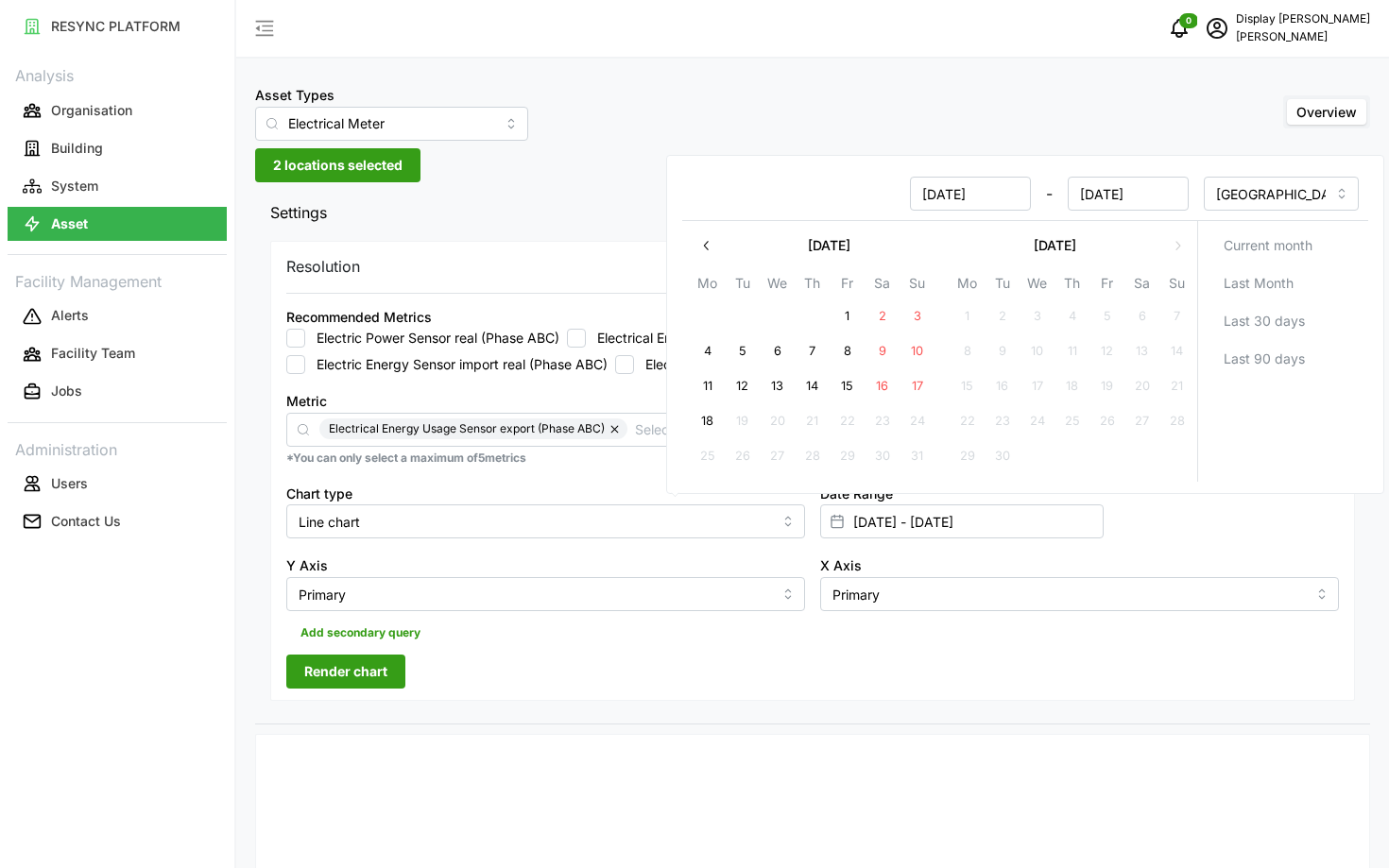
click at [957, 640] on div "Add secondary query" at bounding box center [813, 628] width 1053 height 36
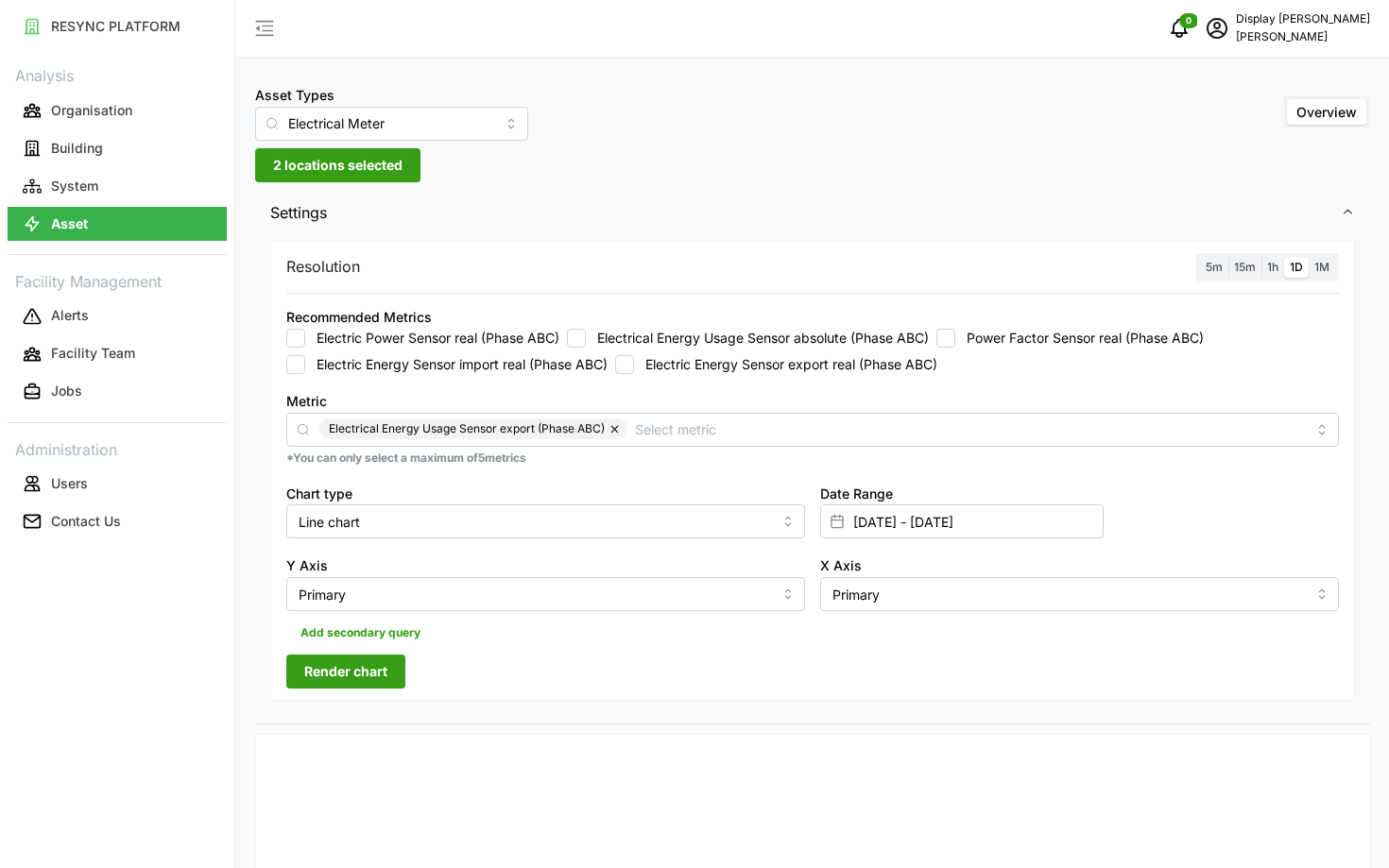
click at [1029, 541] on div "Date Range 01 Aug 2025 - 18 Aug 2025" at bounding box center [1080, 510] width 534 height 72
click at [1018, 531] on input "[DATE] - [DATE]" at bounding box center [962, 521] width 283 height 34
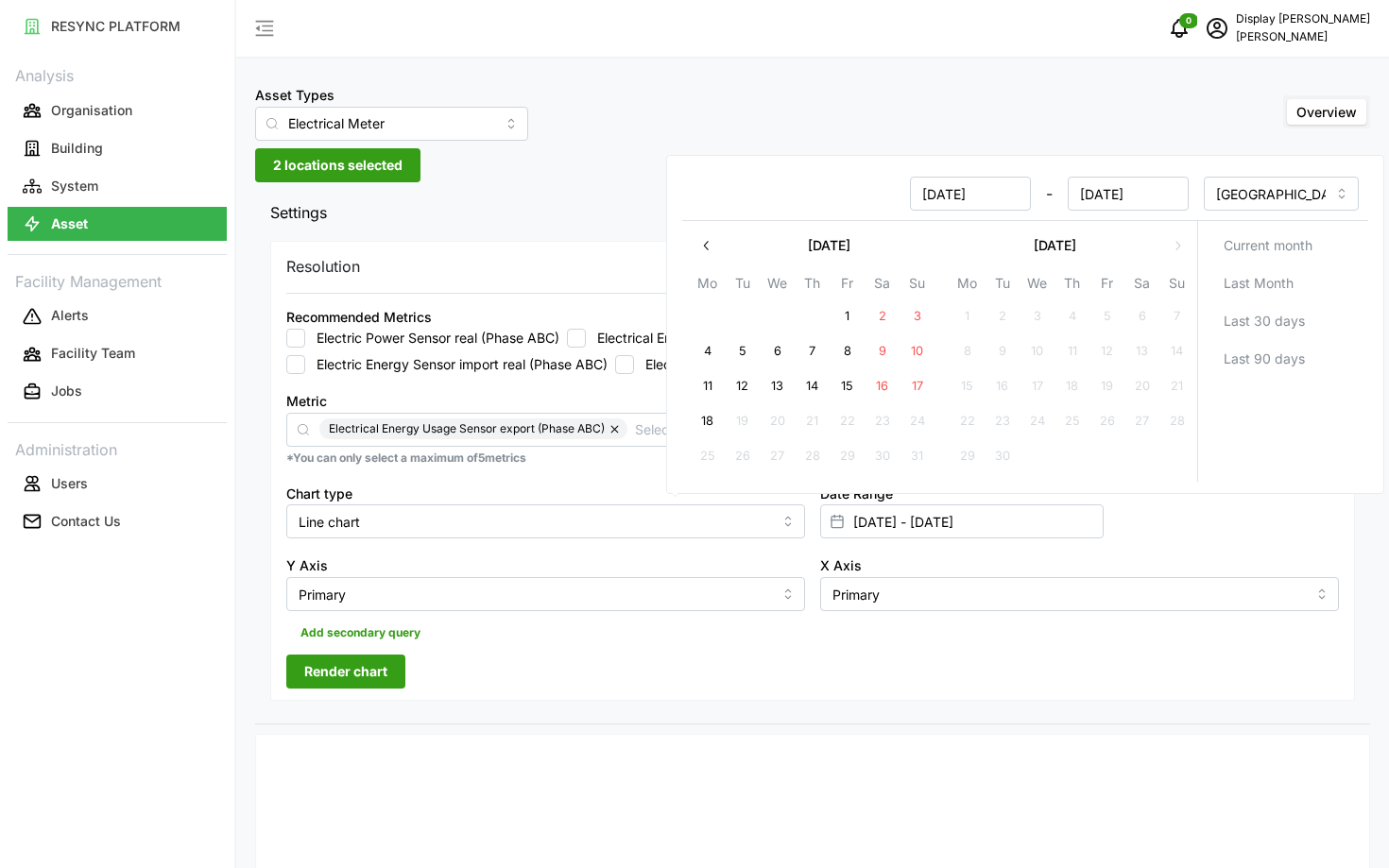
click at [705, 246] on icon "button" at bounding box center [708, 246] width 15 height 15
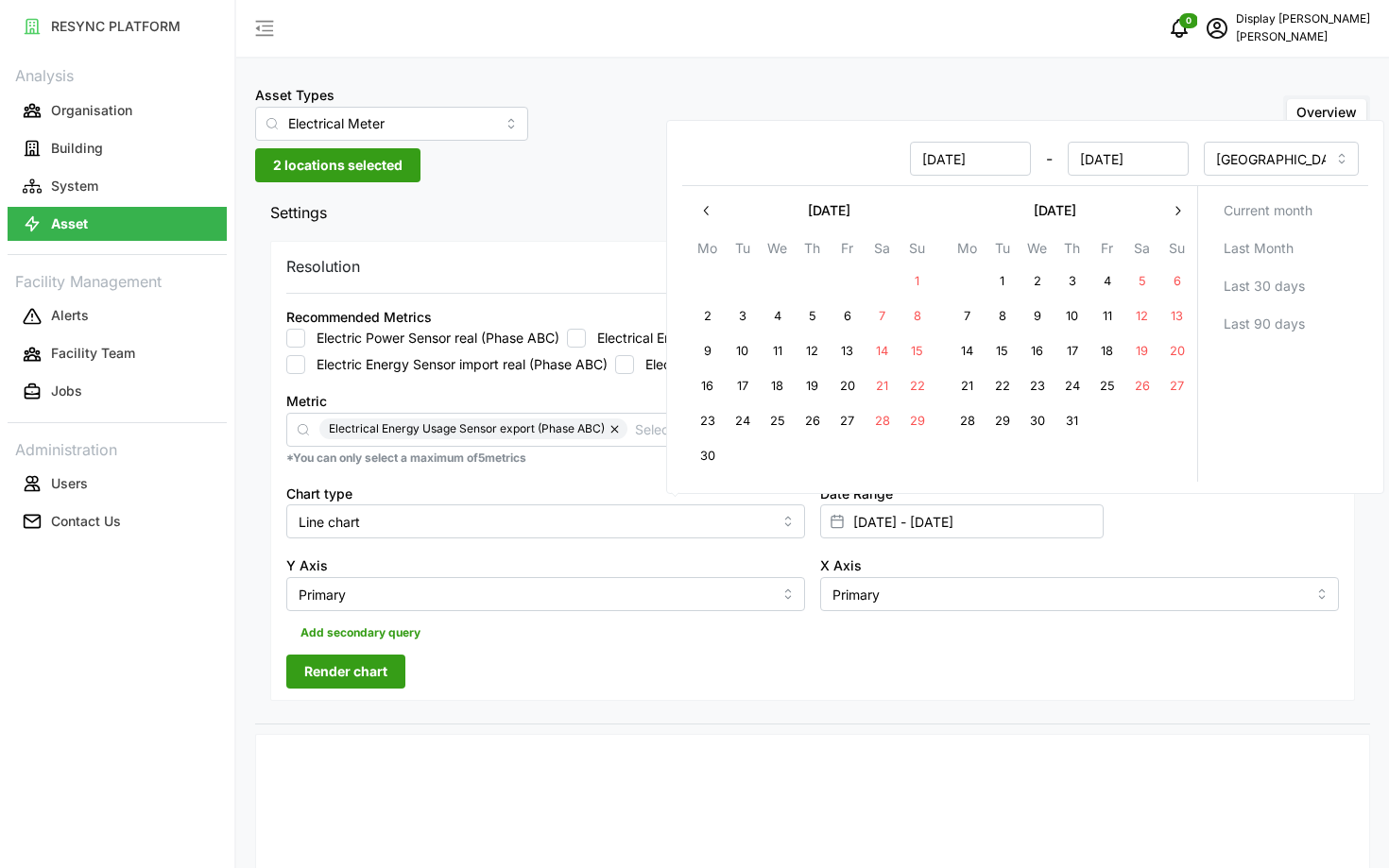
click at [696, 202] on button "button" at bounding box center [707, 210] width 34 height 34
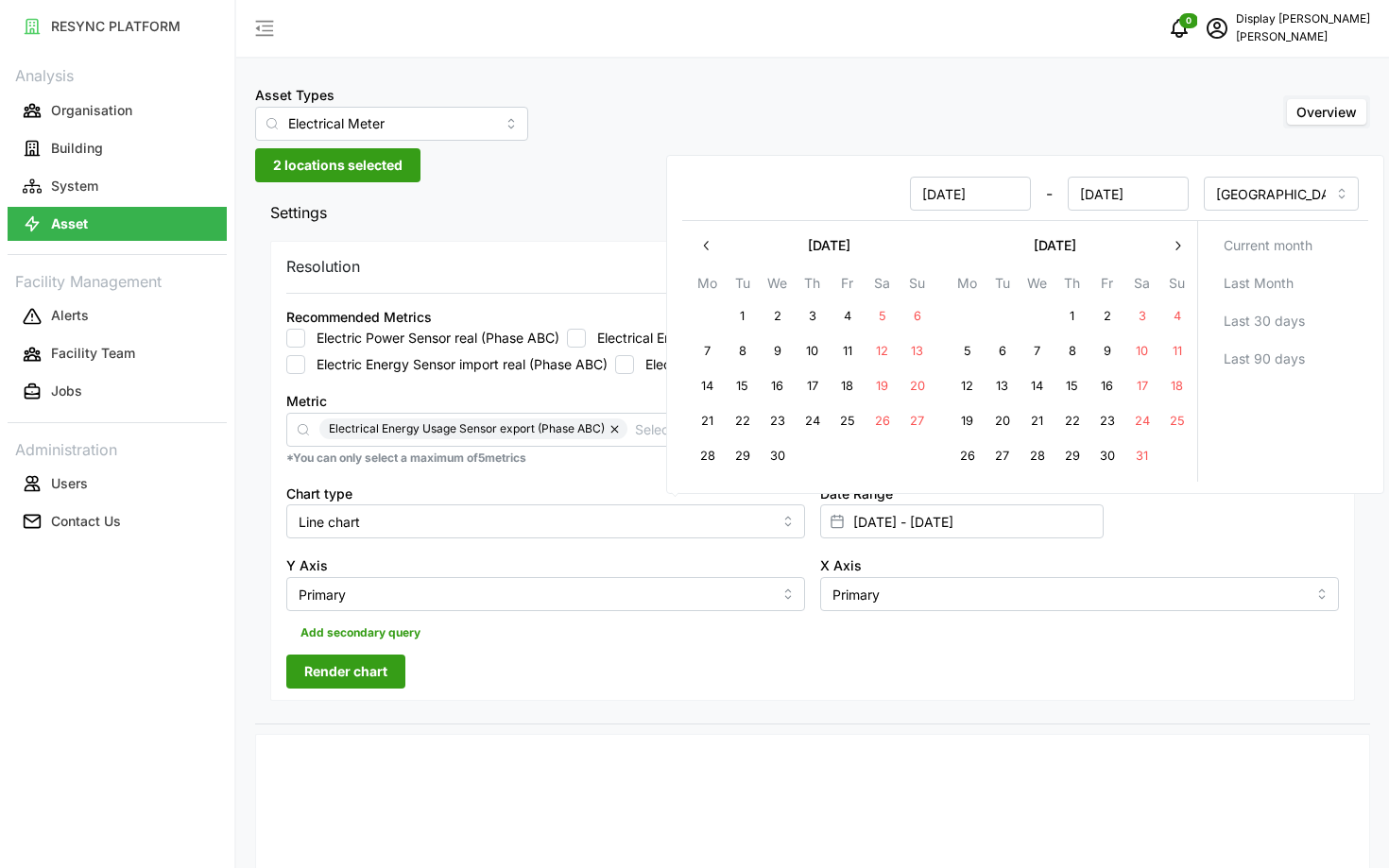
click at [1067, 386] on button "15" at bounding box center [1072, 385] width 34 height 34
type input "15 May 2025 - 18 Aug 2025"
type input "15 May 2025"
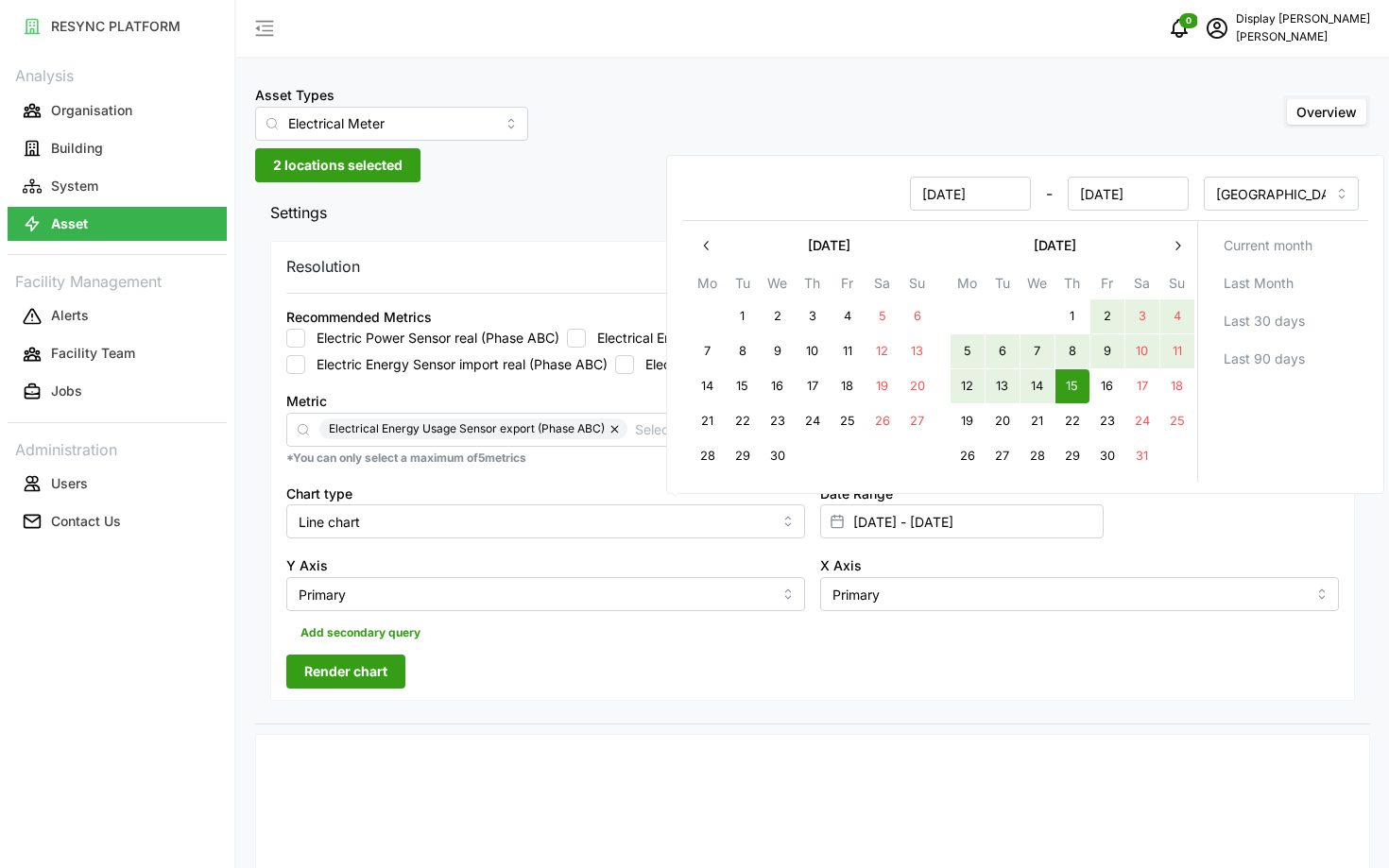
click at [1179, 242] on icon "button" at bounding box center [1178, 246] width 15 height 15
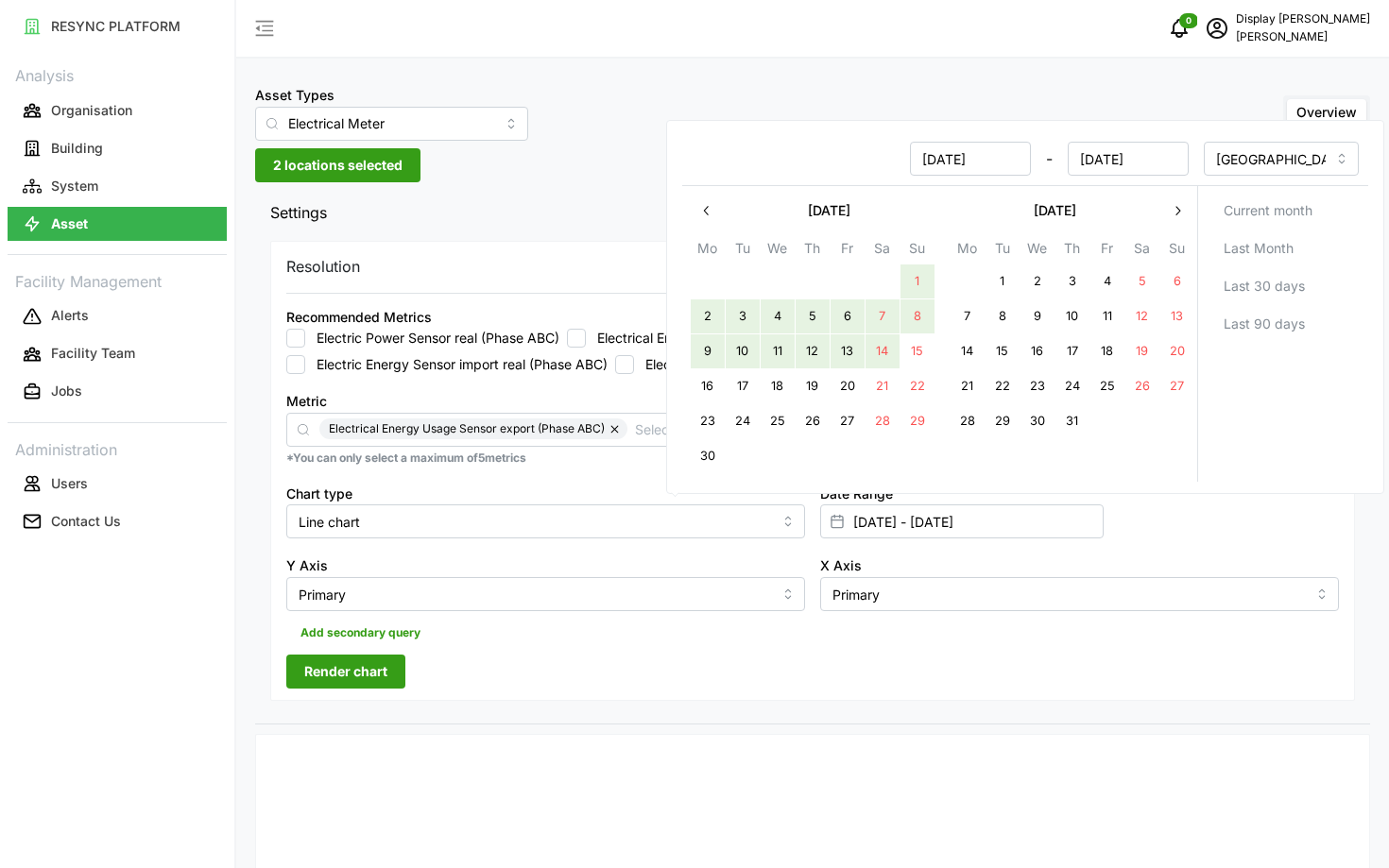
click at [868, 350] on button "14" at bounding box center [882, 351] width 34 height 34
type input "15 May 2025 - 14 Jun 2025"
type input "14 Jun 2025"
click at [558, 651] on div "Resolution 5m 15m 1h 1D 1M Recommended Metrics Electric Power Sensor real (Phas…" at bounding box center [813, 471] width 1085 height 460
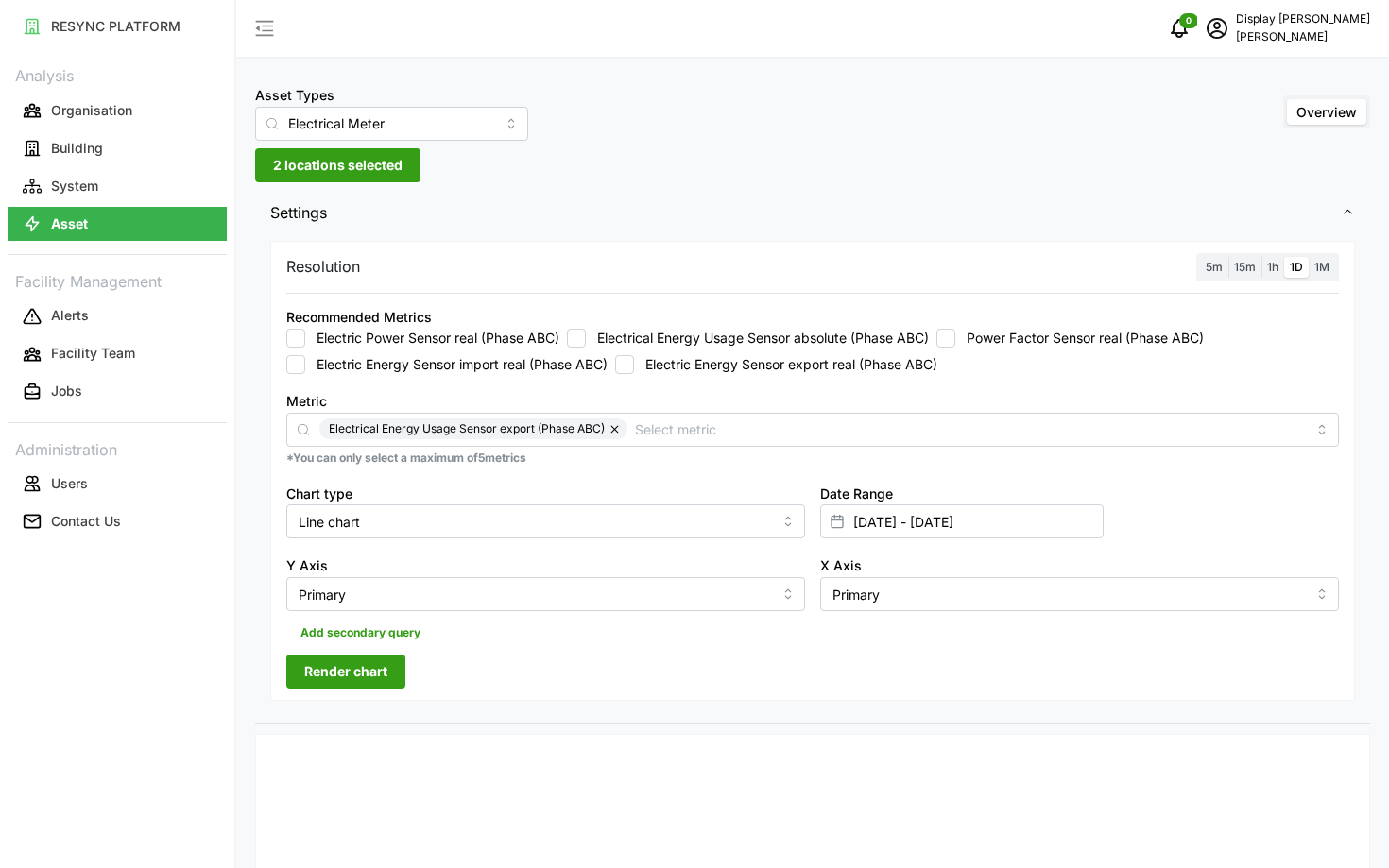
click at [348, 671] on span "Render chart" at bounding box center [346, 671] width 83 height 32
click at [347, 527] on input "Line chart" at bounding box center [546, 521] width 519 height 34
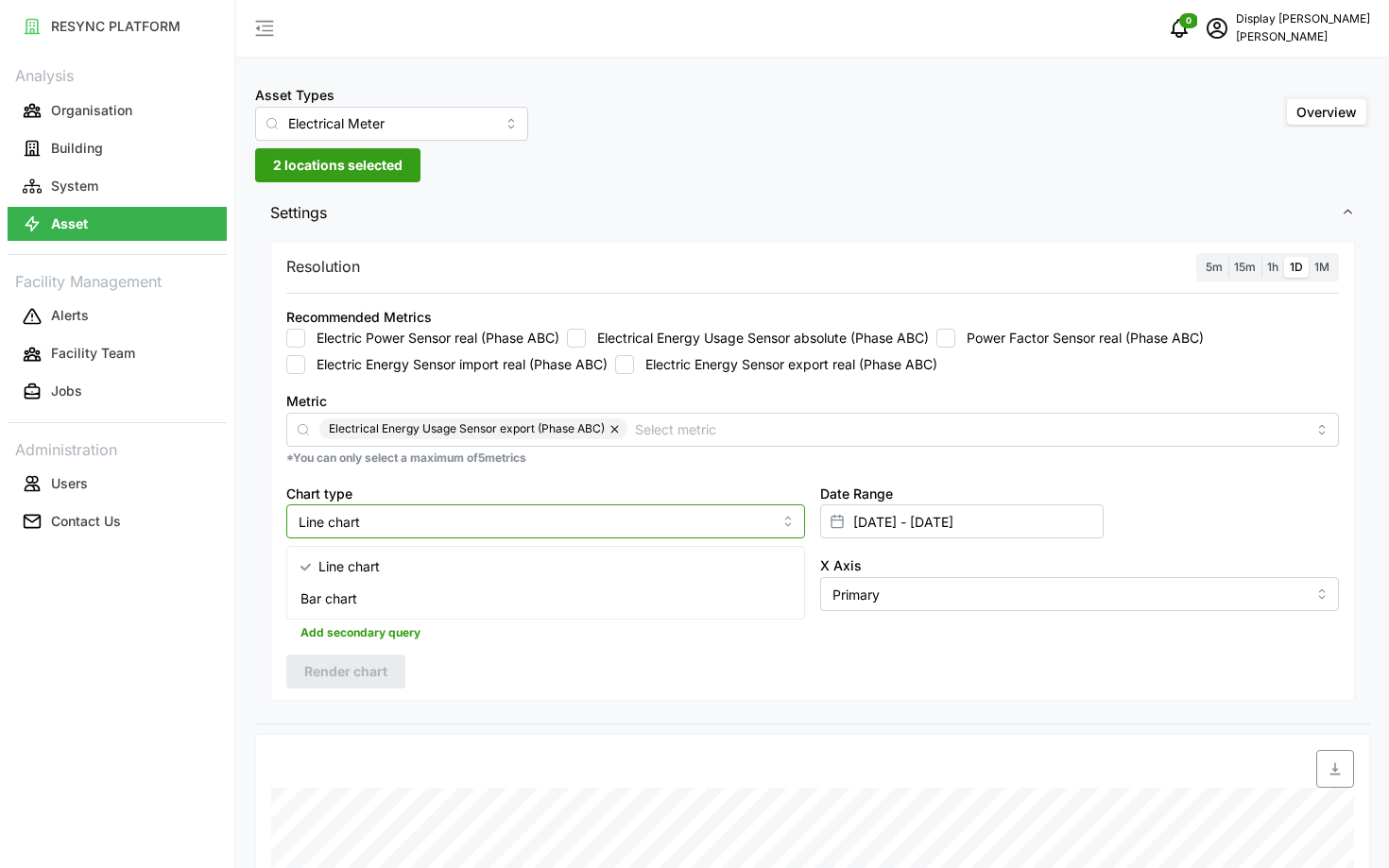
click at [311, 592] on span "Bar chart" at bounding box center [329, 599] width 57 height 21
type input "Bar chart"
click at [308, 665] on span "Render chart" at bounding box center [346, 671] width 83 height 32
click at [1319, 257] on label "1M" at bounding box center [1322, 268] width 26 height 22
click at [1309, 257] on input "1M" at bounding box center [1309, 257] width 0 height 0
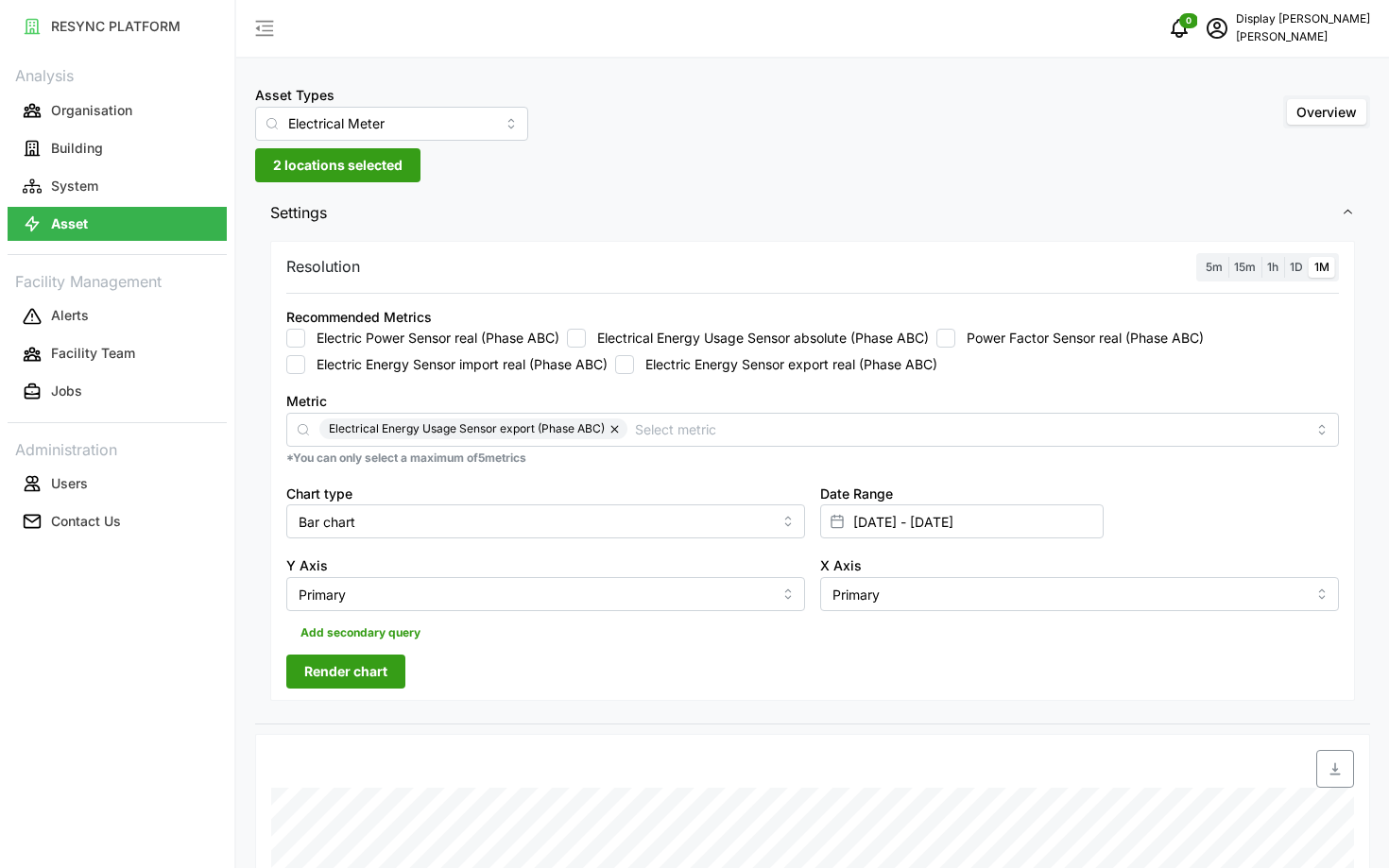
click at [314, 682] on span "Render chart" at bounding box center [346, 671] width 83 height 32
click at [1300, 263] on span "1D" at bounding box center [1296, 267] width 13 height 14
click at [1284, 257] on input "1D" at bounding box center [1284, 257] width 0 height 0
click at [306, 684] on span "Render chart" at bounding box center [346, 671] width 83 height 32
click at [1326, 271] on span "1M" at bounding box center [1322, 267] width 15 height 14
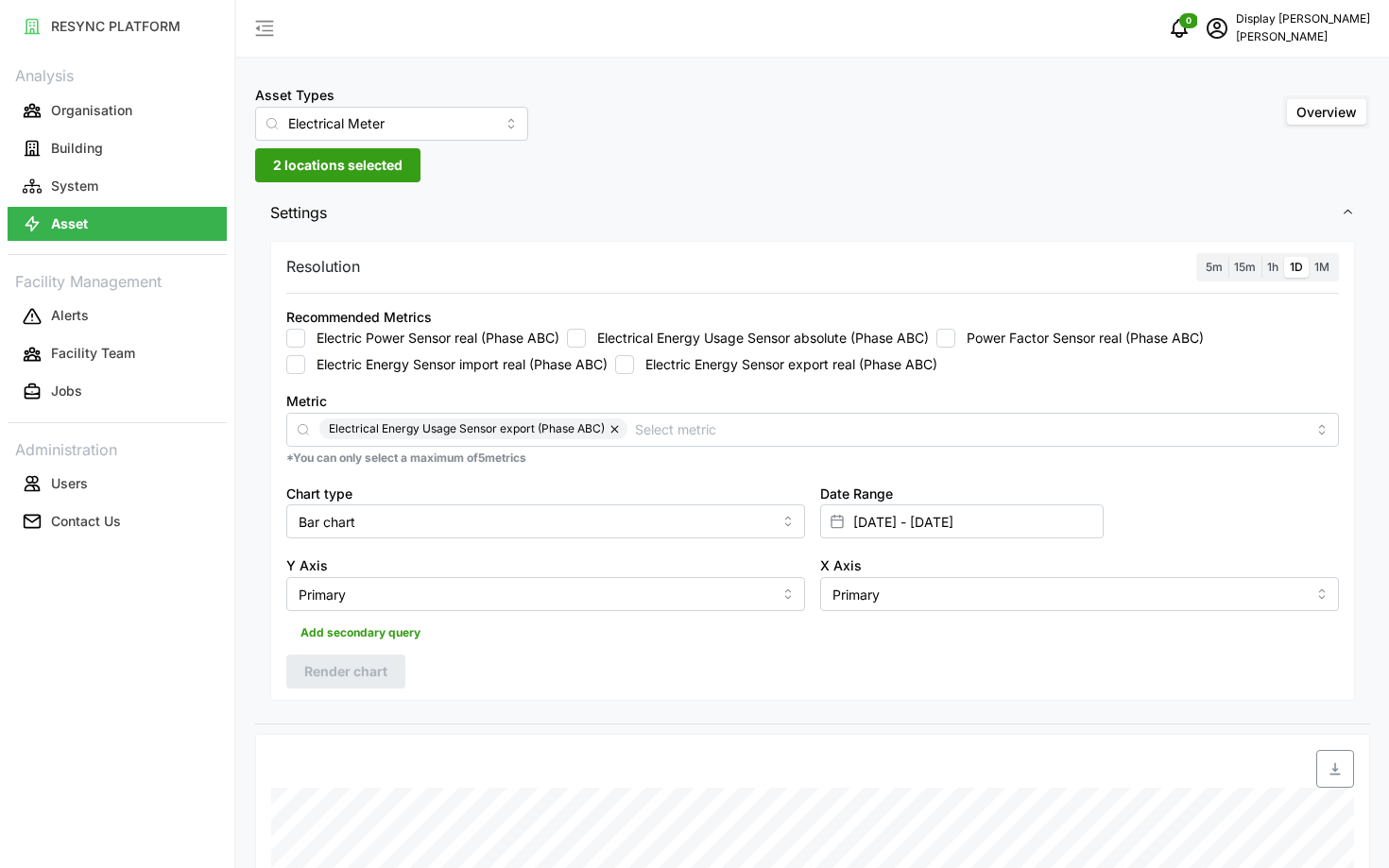
click at [1309, 257] on input "1M" at bounding box center [1309, 257] width 0 height 0
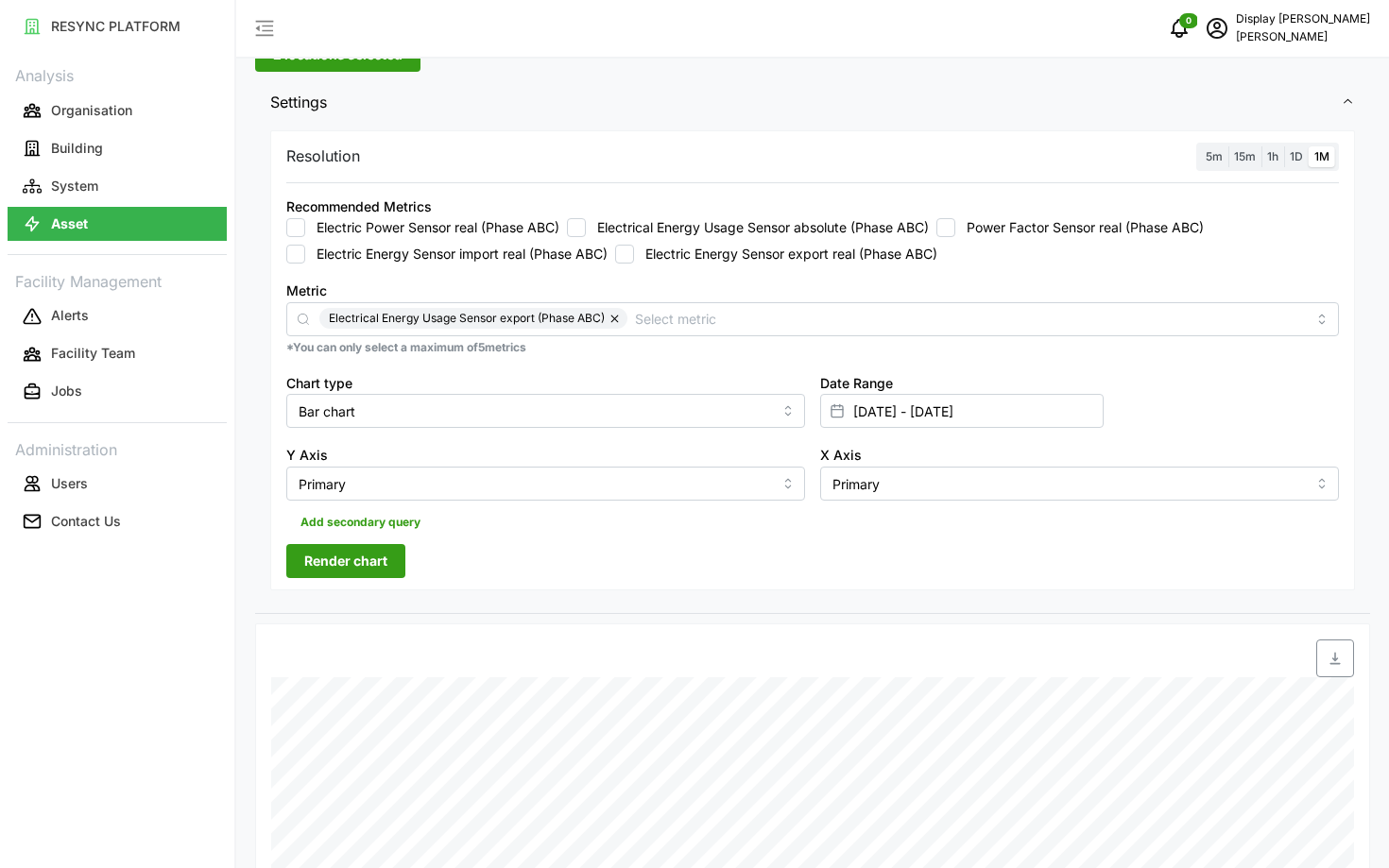
scroll to position [107, 0]
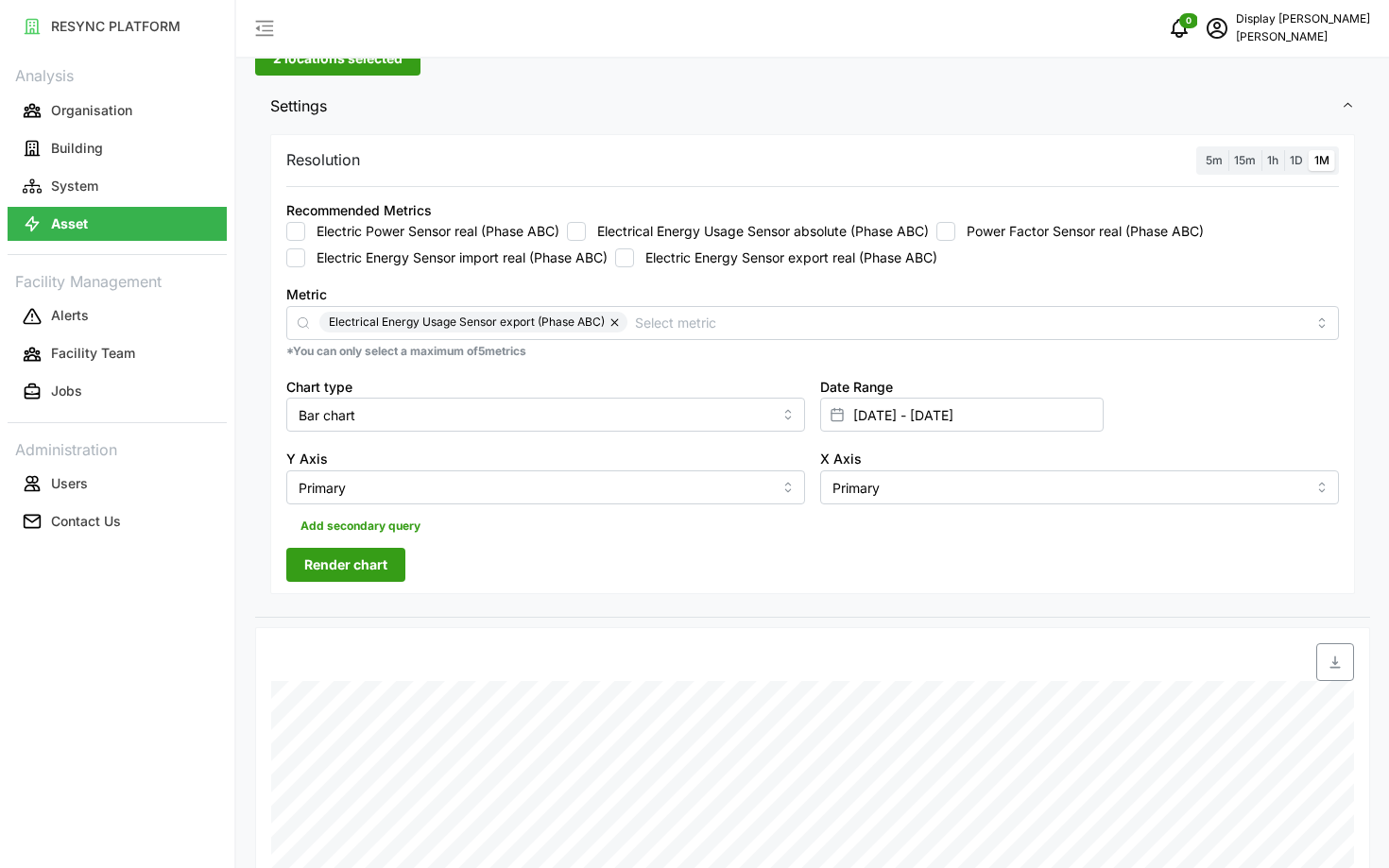
click at [385, 558] on span "Render chart" at bounding box center [346, 565] width 83 height 32
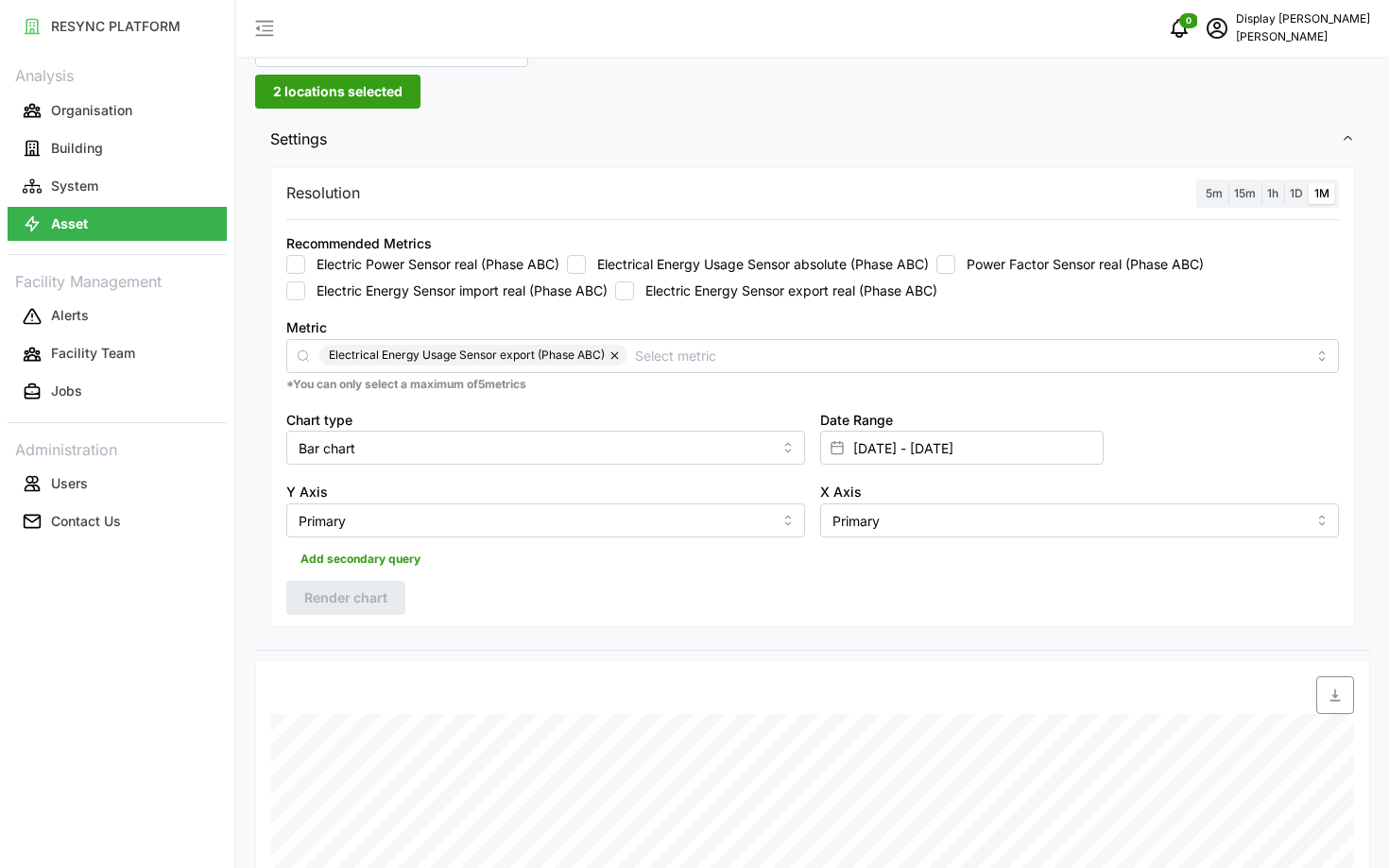
scroll to position [71, 0]
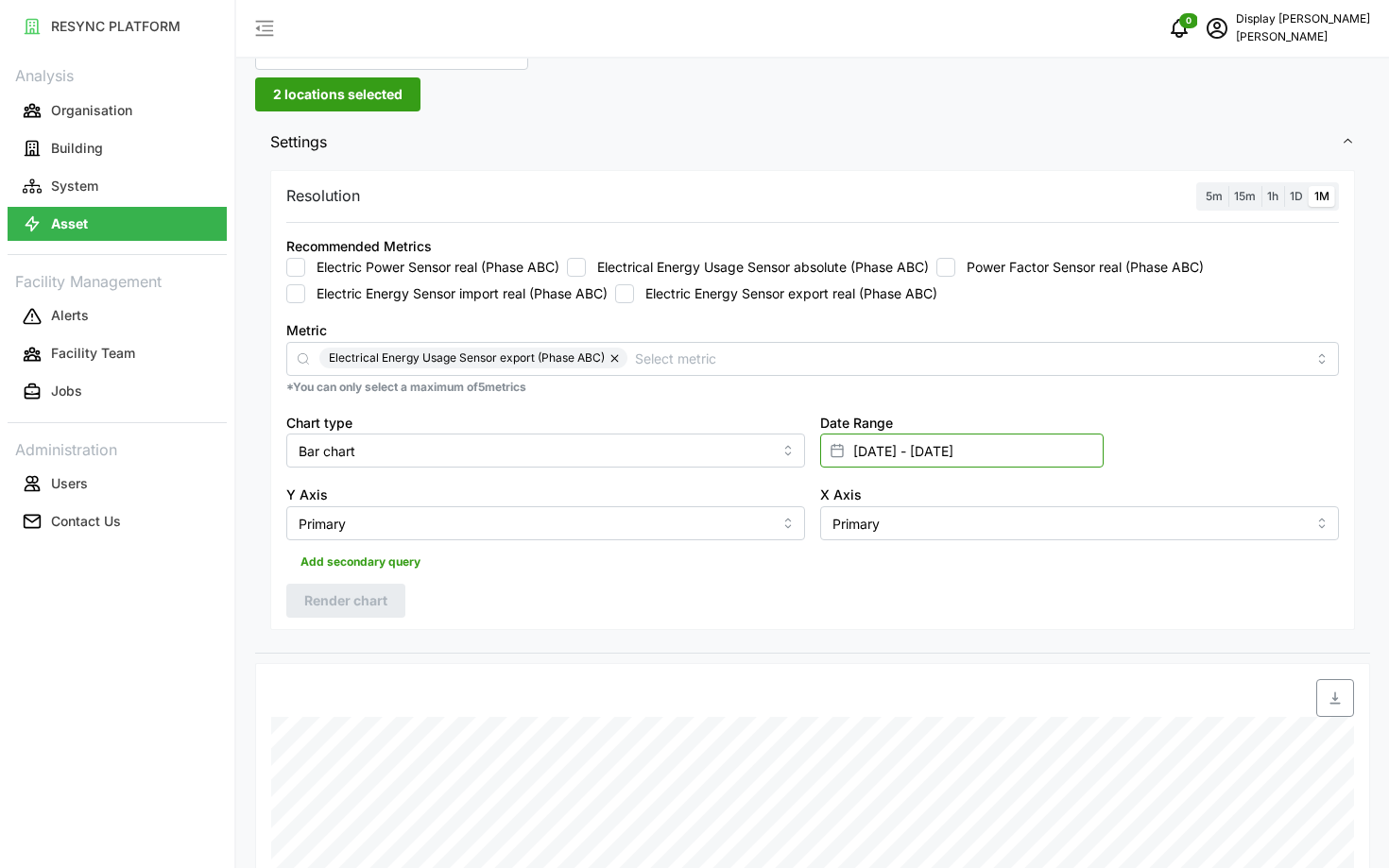
click at [988, 462] on input "15 May 2025 - 14 Jun 2025" at bounding box center [962, 450] width 283 height 34
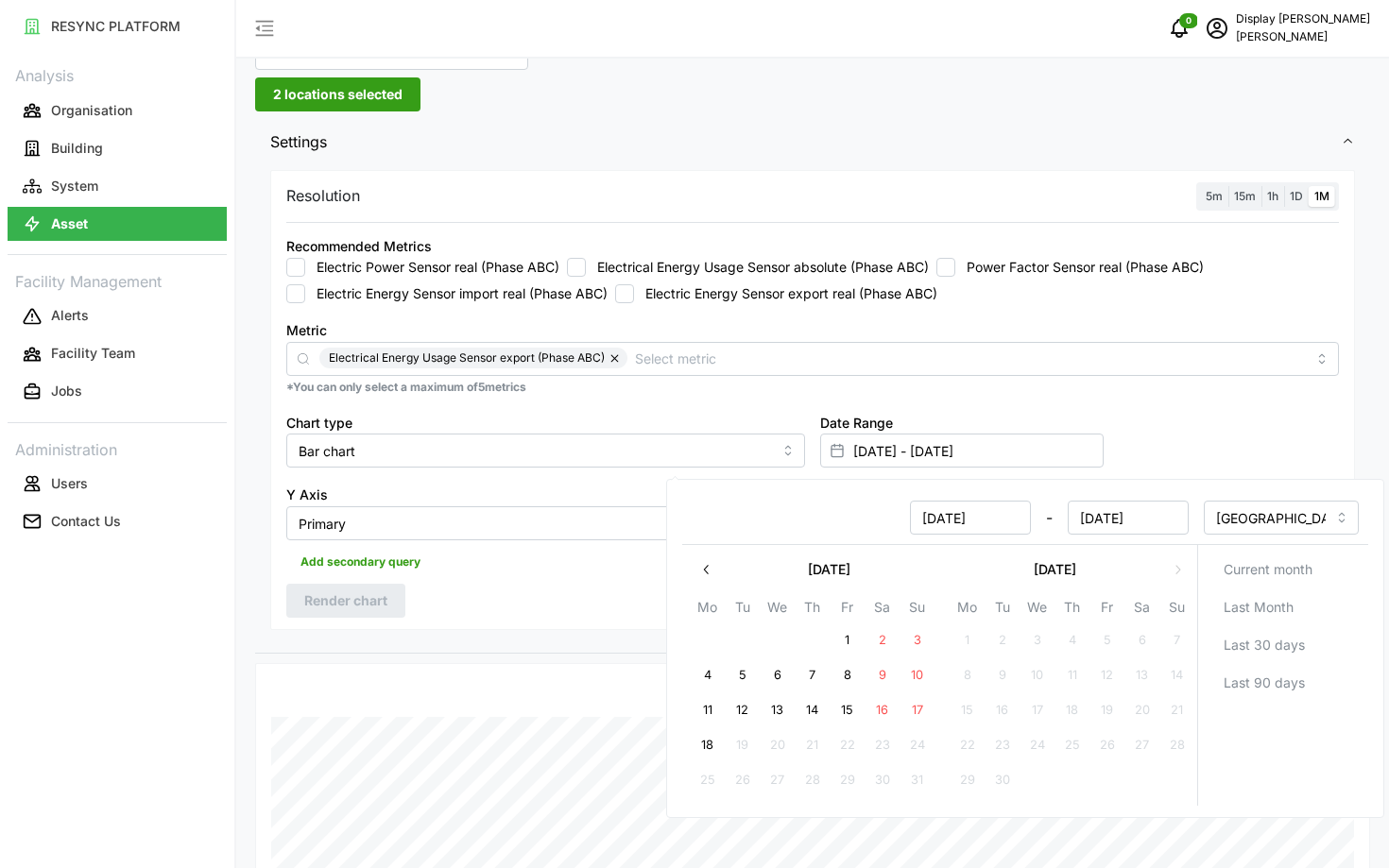
click at [708, 571] on icon "button" at bounding box center [708, 569] width 15 height 15
click at [936, 518] on input "15 May 2025" at bounding box center [970, 517] width 120 height 34
type input "01 May 2025"
click at [576, 574] on div "Add secondary query" at bounding box center [813, 558] width 1053 height 36
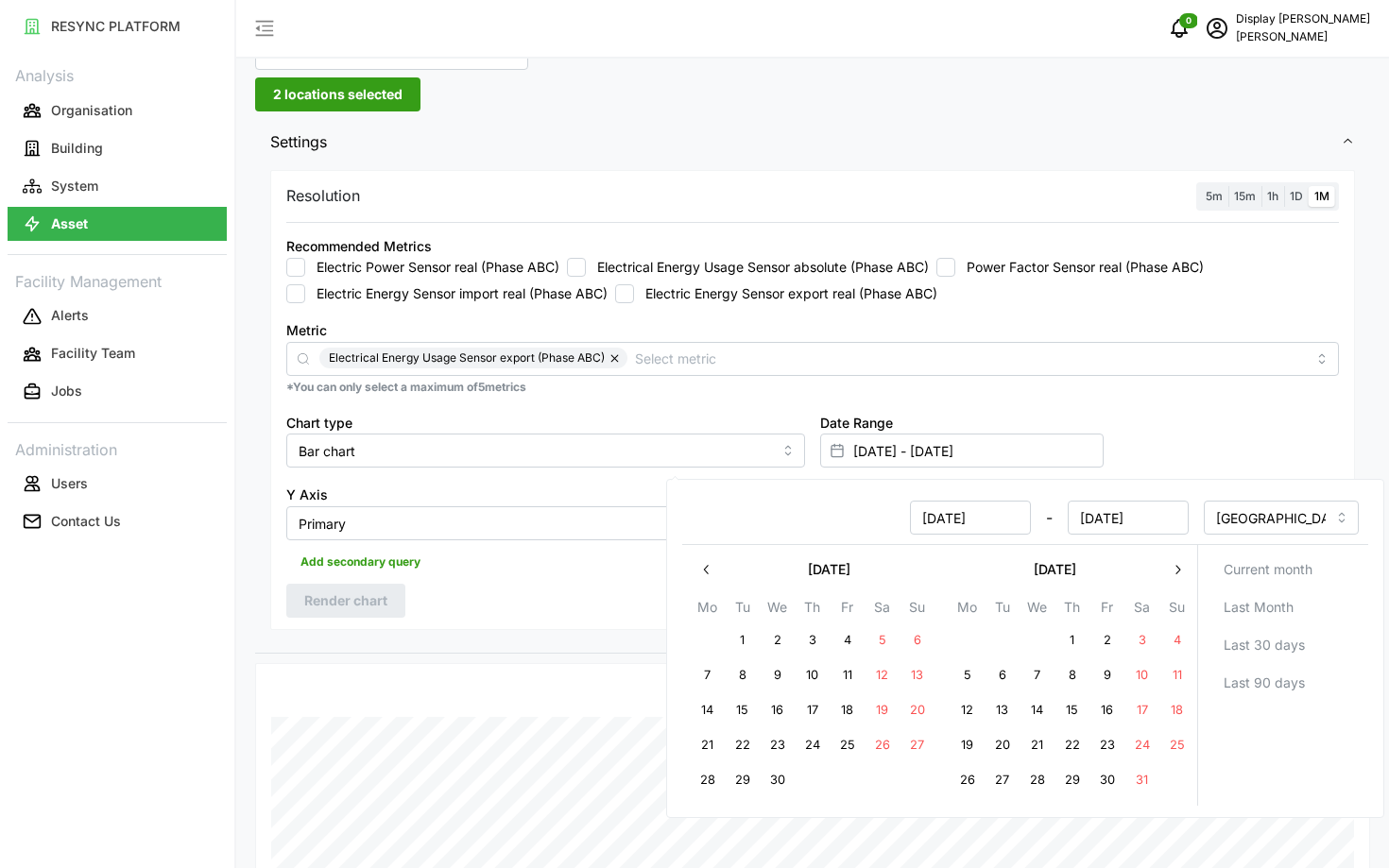
type input "01 May 2025 - 14 Jun 2025"
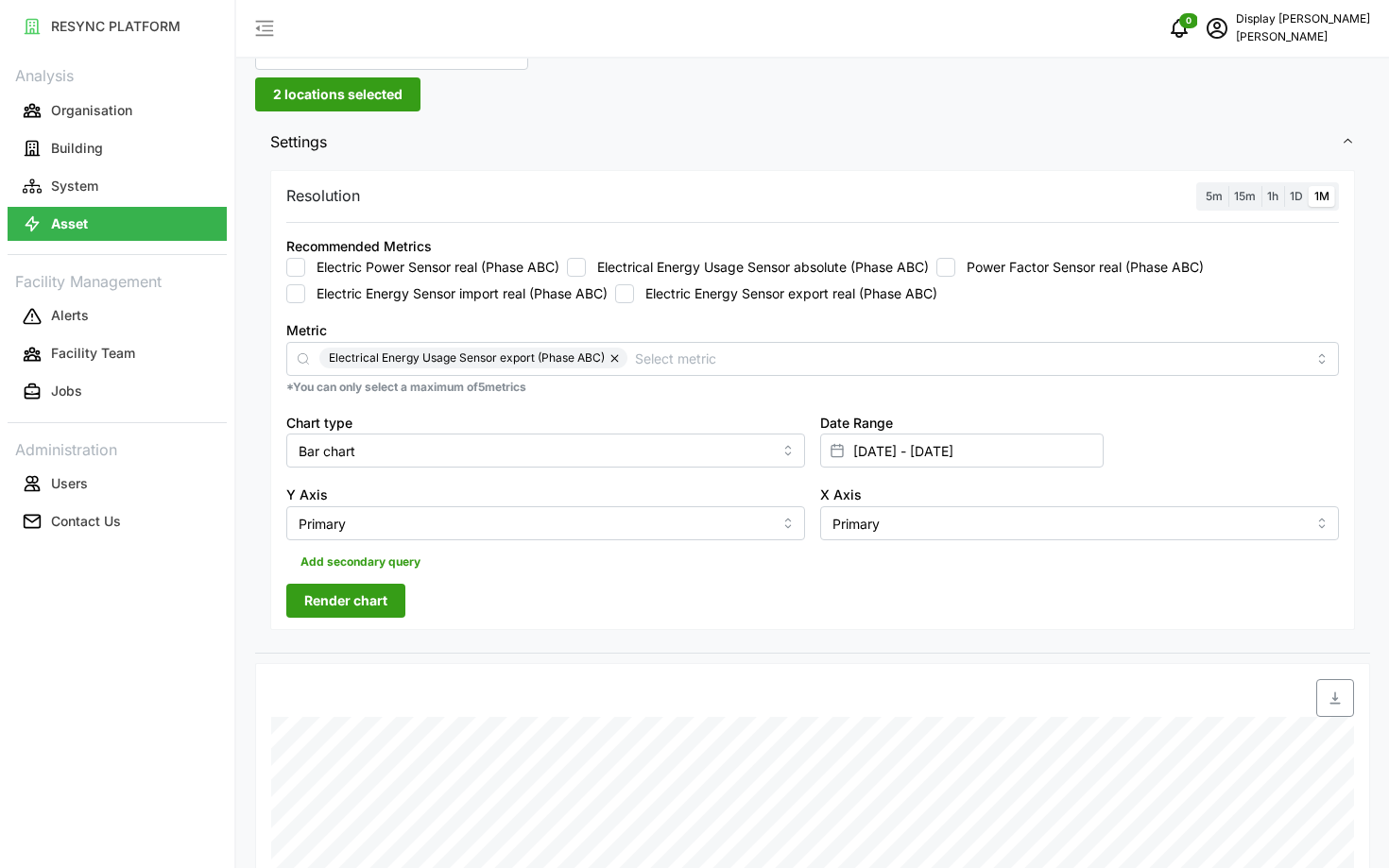
click at [363, 601] on span "Render chart" at bounding box center [346, 600] width 83 height 32
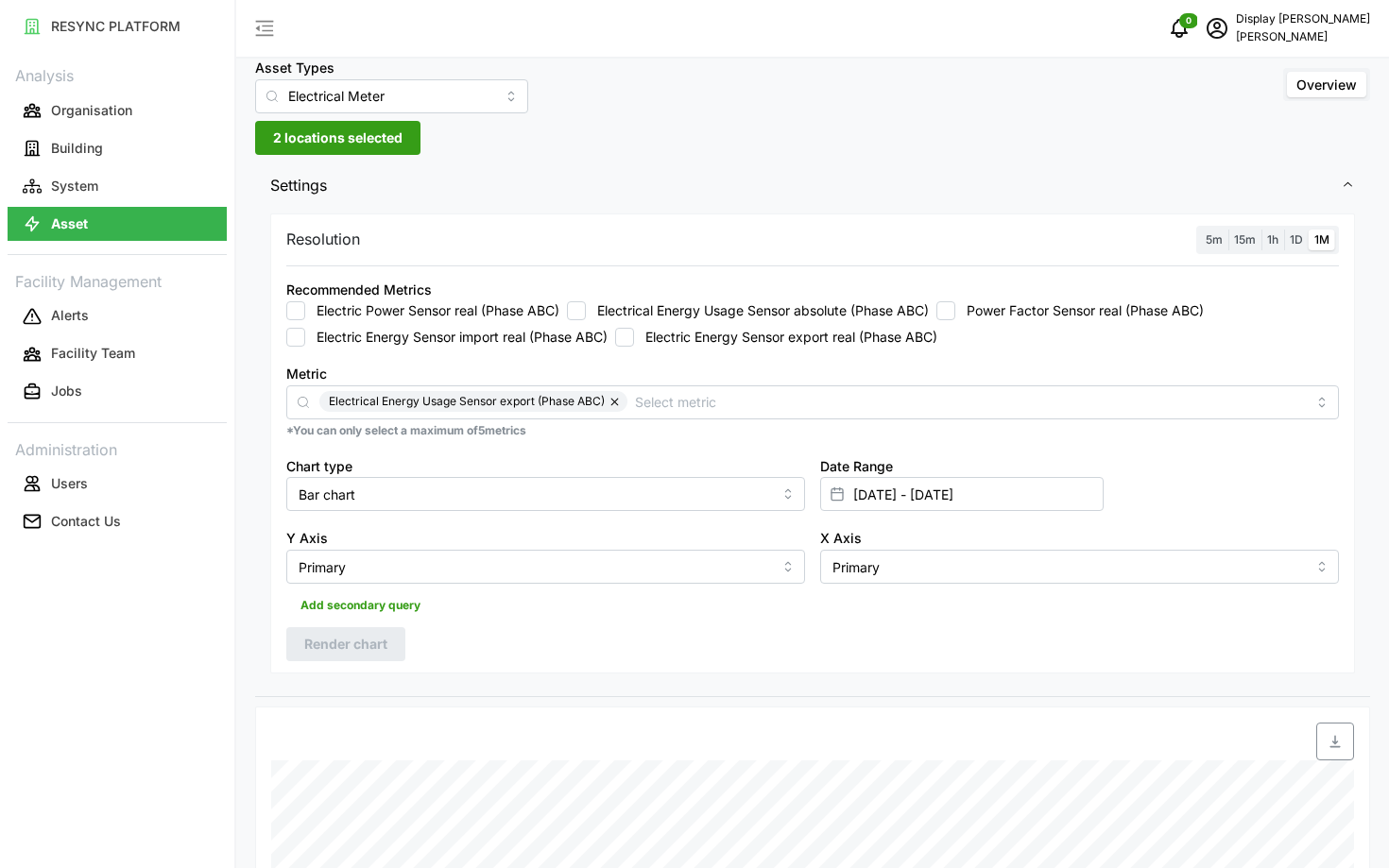
scroll to position [26, 0]
click at [997, 494] on input "01 May 2025 - 14 Jun 2025" at bounding box center [962, 494] width 283 height 34
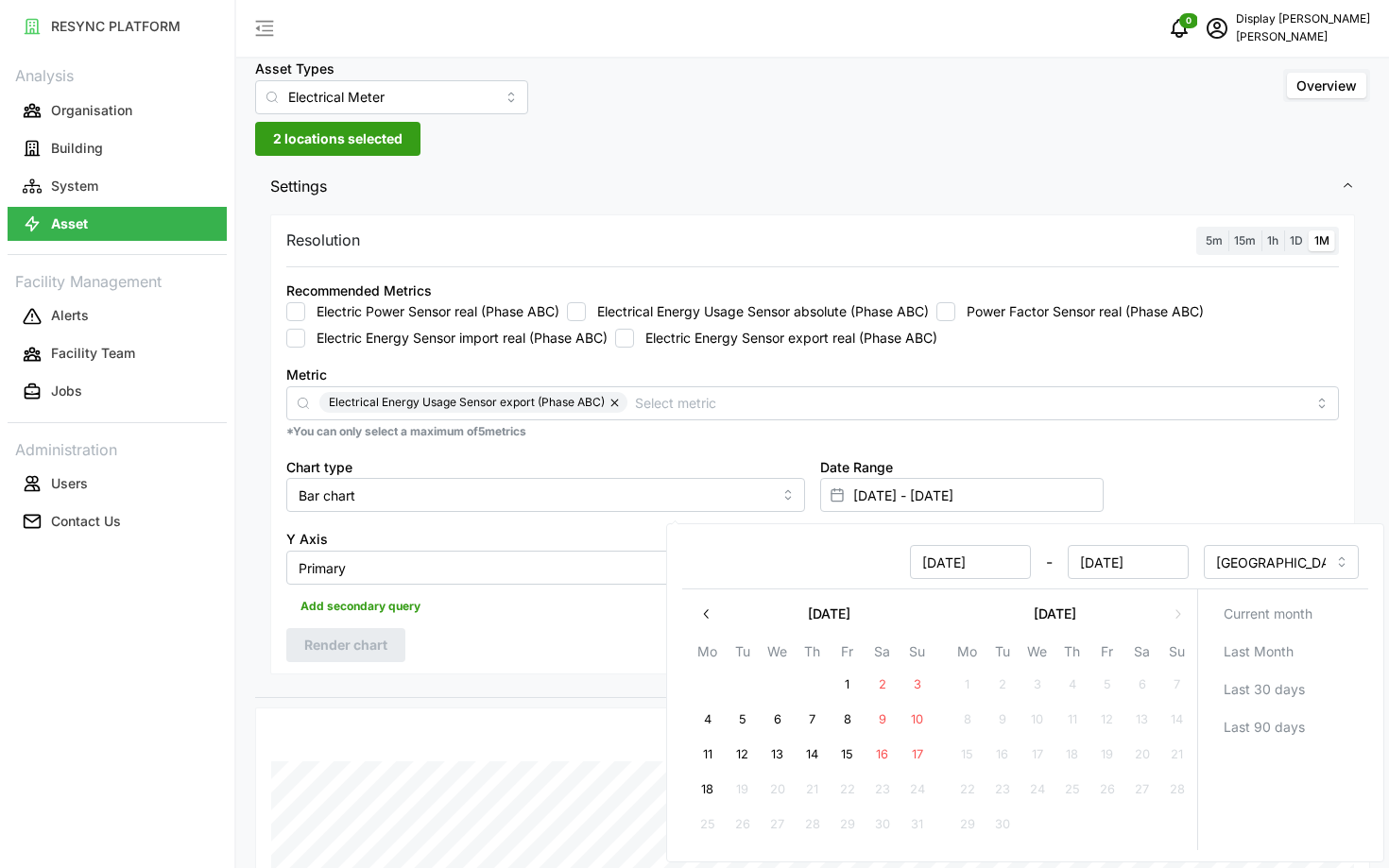
click at [930, 564] on input "01 May 2025" at bounding box center [970, 562] width 120 height 34
type input "15 May 2025"
type input "15 May 2025 - 14 Jun 2025"
click at [610, 667] on div "Resolution 5m 15m 1h 1D 1M Recommended Metrics Electric Power Sensor real (Phas…" at bounding box center [813, 445] width 1085 height 460
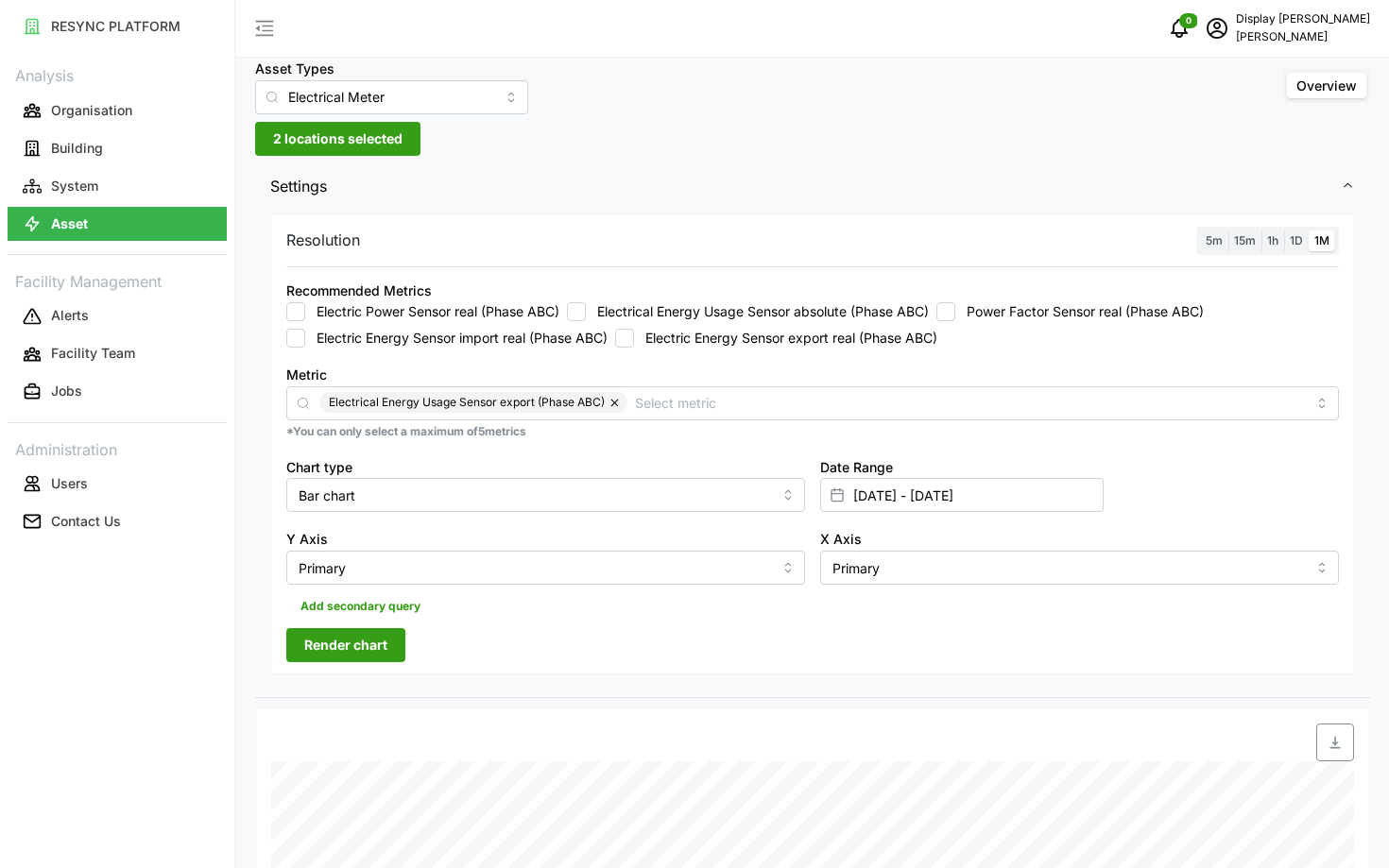
click at [331, 652] on span "Render chart" at bounding box center [346, 644] width 83 height 32
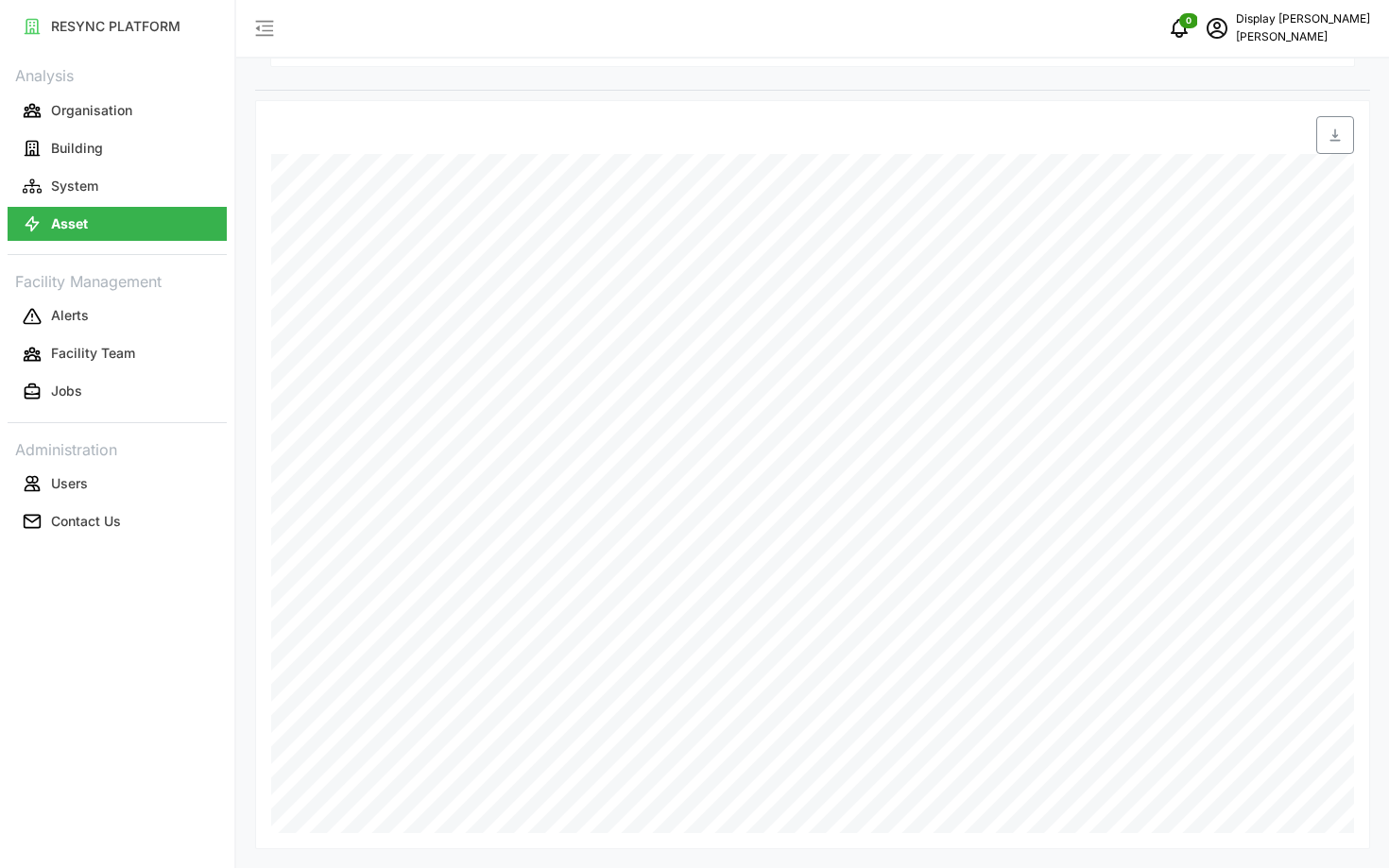
scroll to position [606, 0]
